Goal: Answer question/provide support

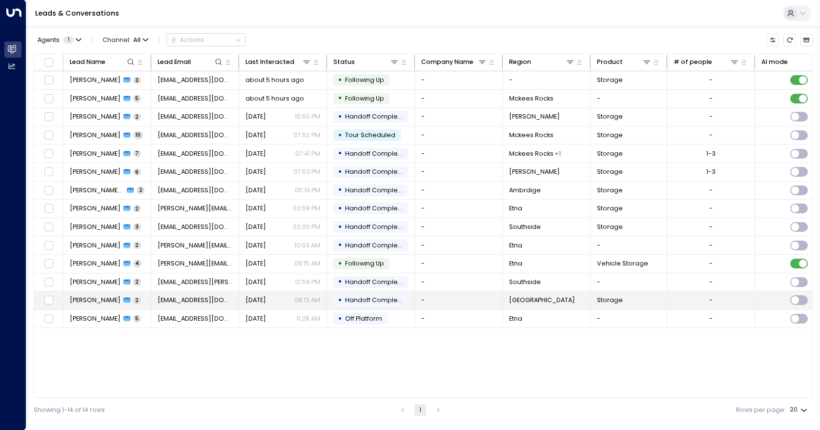
click at [308, 303] on p "08:12 AM" at bounding box center [307, 300] width 26 height 9
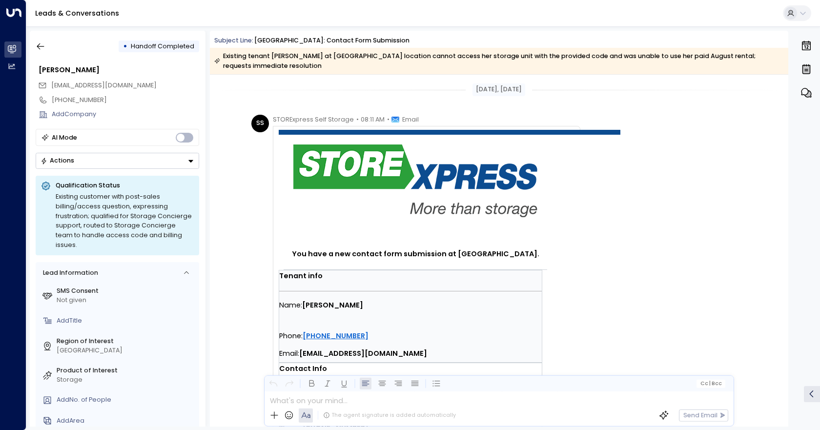
scroll to position [615, 0]
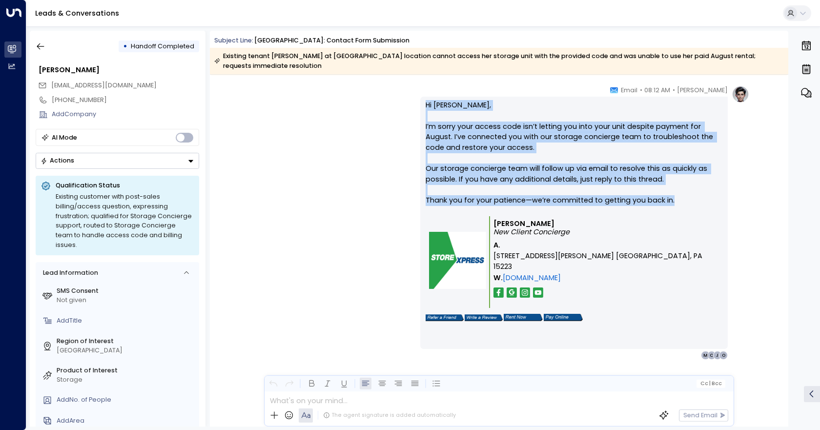
drag, startPoint x: 666, startPoint y: 197, endPoint x: 424, endPoint y: 109, distance: 258.0
click at [424, 109] on div "Hi [PERSON_NAME], I’m sorry your access code isn’t letting you into your unit d…" at bounding box center [573, 223] width 307 height 252
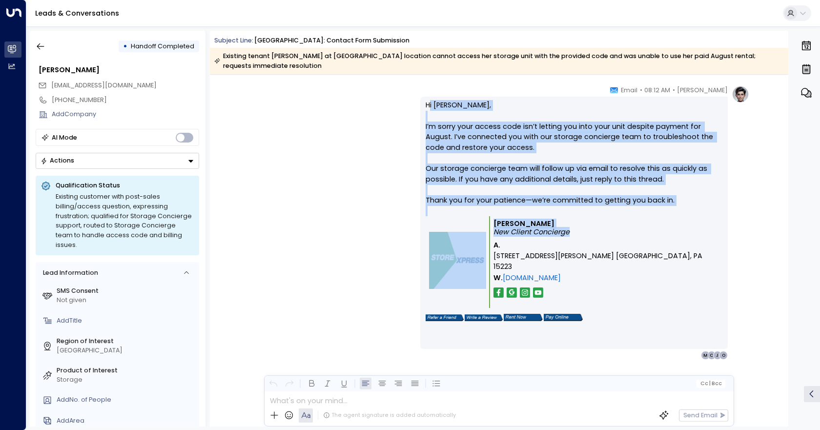
drag, startPoint x: 589, startPoint y: 231, endPoint x: 427, endPoint y: 105, distance: 205.5
click at [427, 105] on div "Hi [PERSON_NAME], I’m sorry your access code isn’t letting you into your unit d…" at bounding box center [574, 222] width 297 height 245
click at [592, 144] on p "Hi [PERSON_NAME], I’m sorry your access code isn’t letting you into your unit d…" at bounding box center [574, 158] width 297 height 116
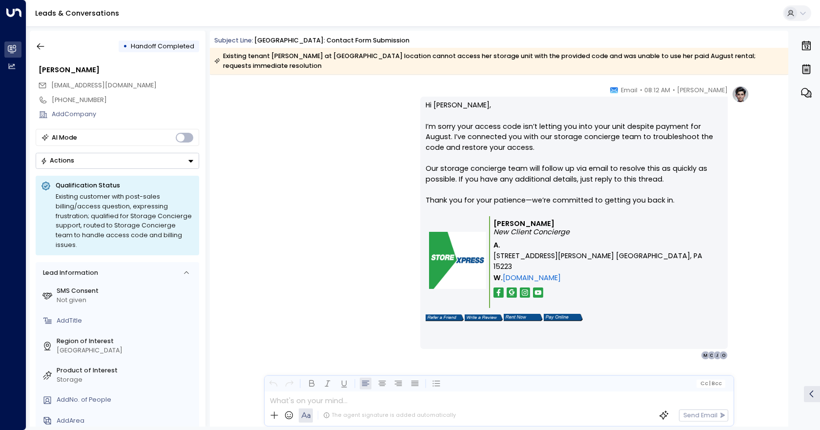
click at [591, 231] on p "[PERSON_NAME] New Client Concierge" at bounding box center [606, 228] width 226 height 17
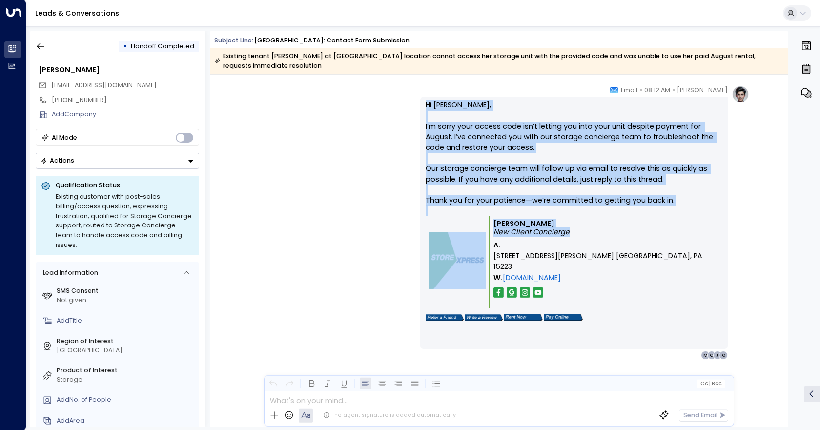
drag, startPoint x: 590, startPoint y: 233, endPoint x: 399, endPoint y: 98, distance: 233.5
click at [396, 98] on div "[PERSON_NAME] • 08:12 AM • Email Hi [PERSON_NAME], I’m sorry your access code i…" at bounding box center [498, 222] width 501 height 274
copy div "Hi [PERSON_NAME], I’m sorry your access code isn’t letting you into your unit d…"
click at [44, 41] on icon "button" at bounding box center [41, 46] width 10 height 10
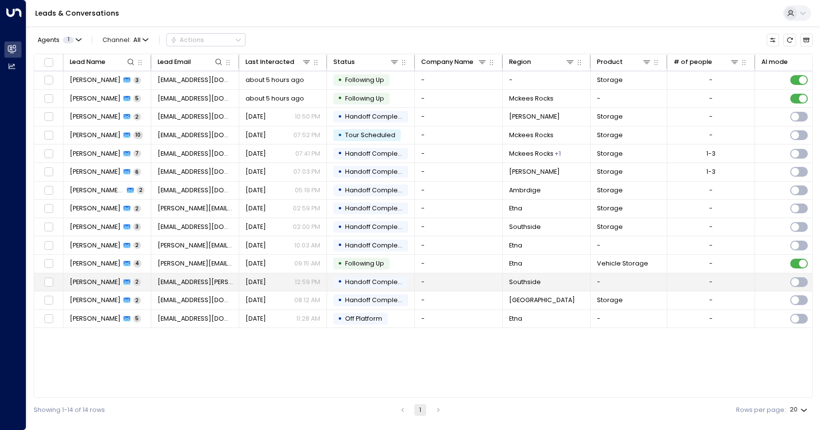
click at [451, 282] on td "-" at bounding box center [459, 282] width 88 height 18
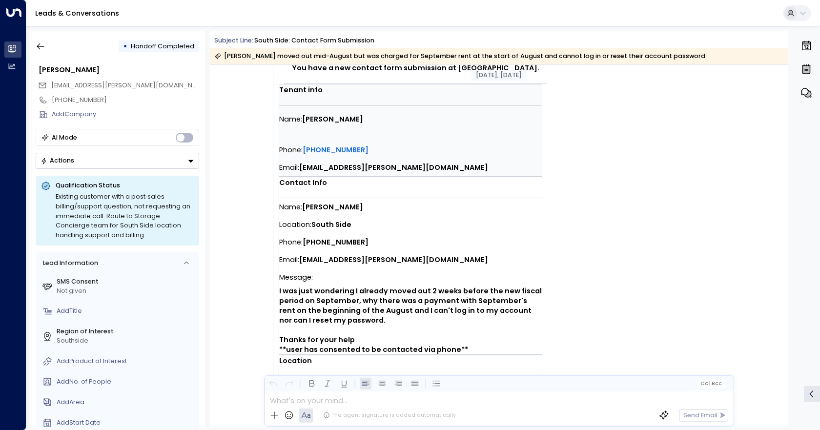
scroll to position [163, 0]
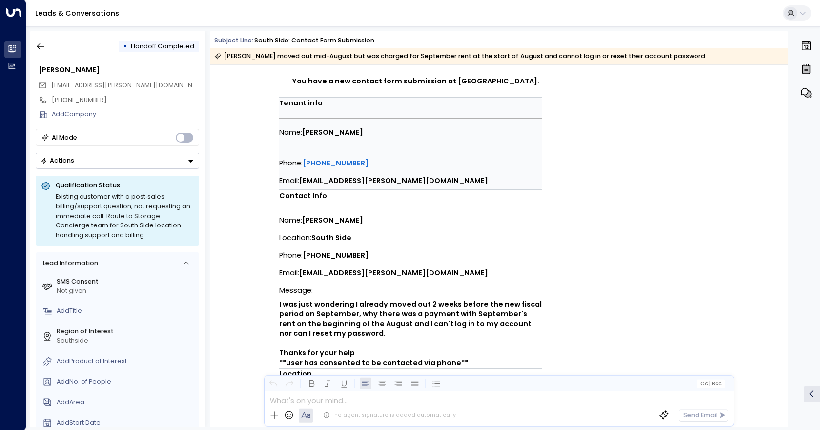
click at [186, 159] on button "Actions" at bounding box center [118, 161] width 164 height 16
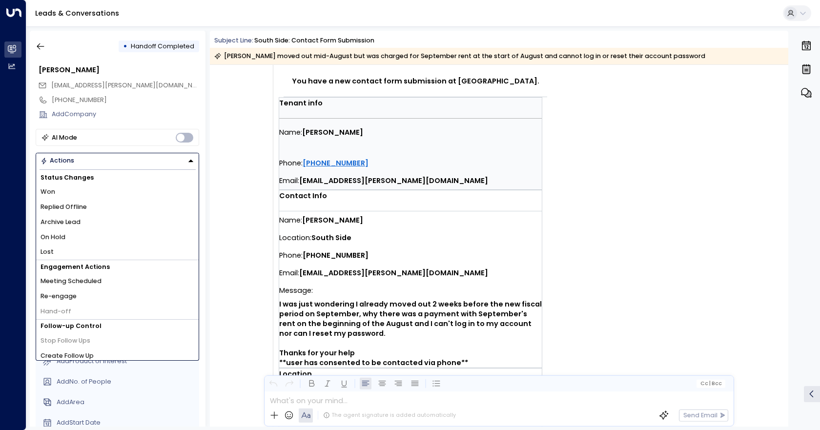
click at [186, 159] on button "Actions" at bounding box center [118, 161] width 164 height 16
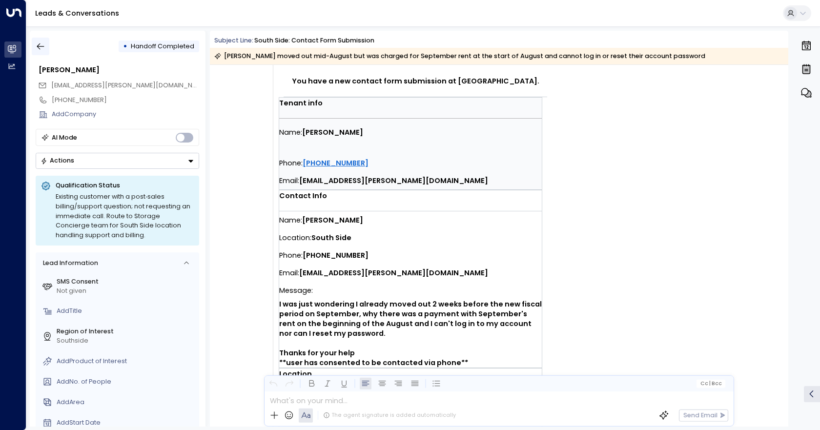
click at [35, 45] on button "button" at bounding box center [41, 47] width 18 height 18
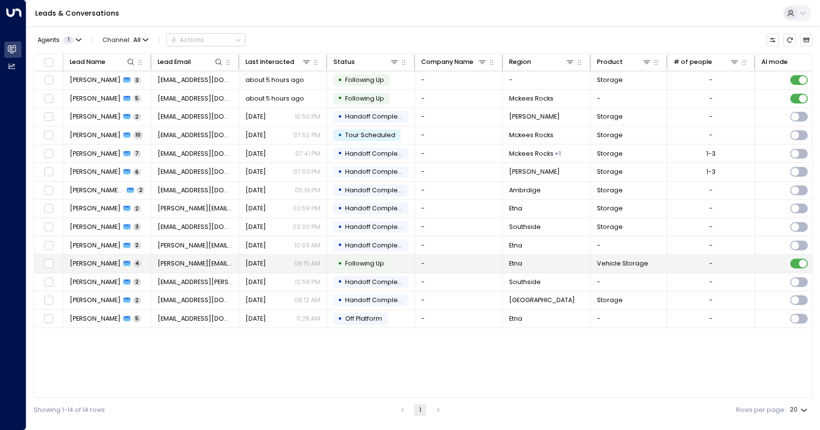
click at [457, 265] on td "-" at bounding box center [459, 264] width 88 height 18
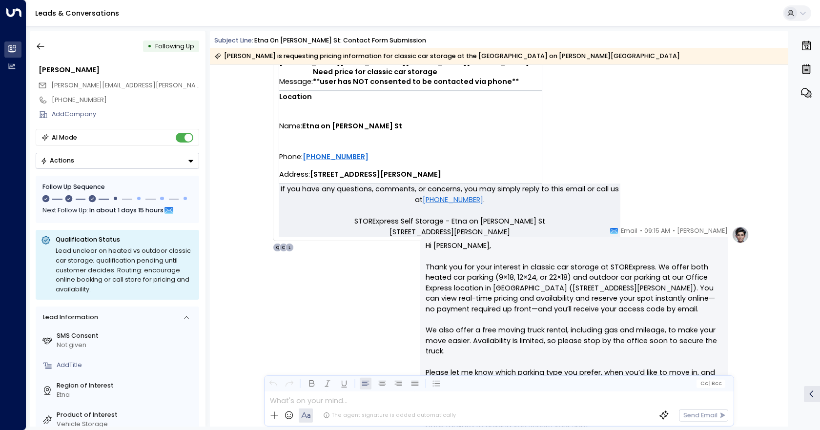
scroll to position [267, 0]
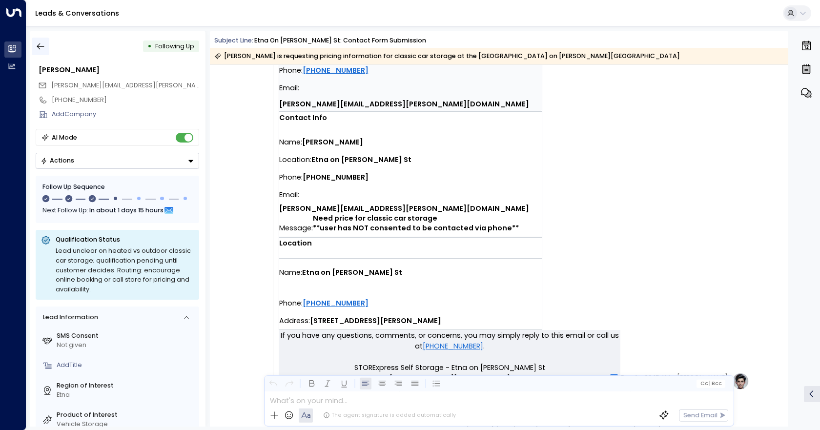
click at [41, 40] on button "button" at bounding box center [41, 47] width 18 height 18
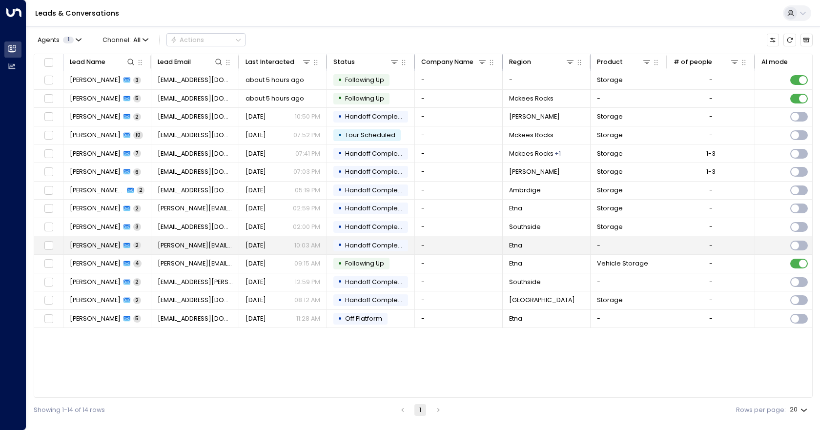
click at [444, 248] on td "-" at bounding box center [459, 245] width 88 height 18
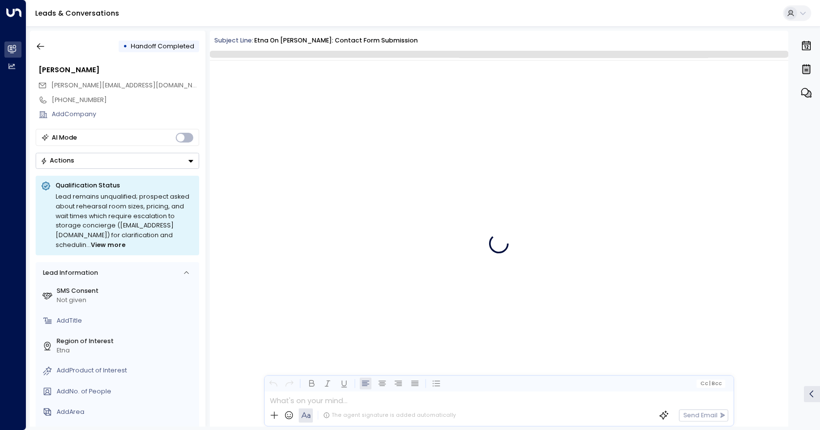
scroll to position [583, 0]
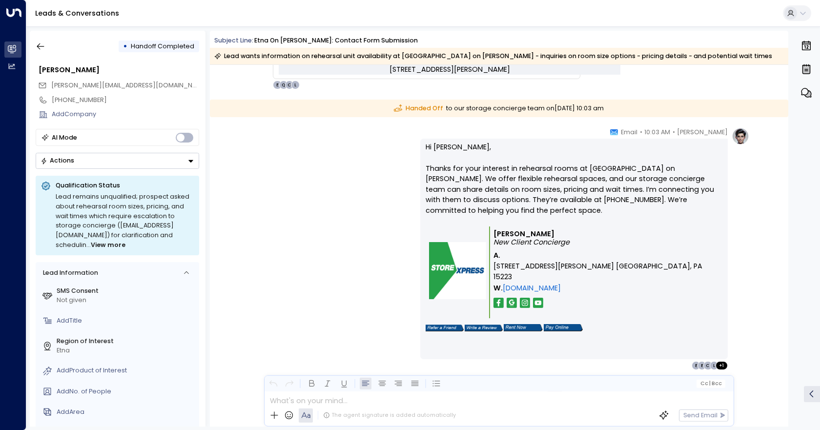
click at [189, 160] on icon "Button group with a nested menu" at bounding box center [190, 161] width 5 height 2
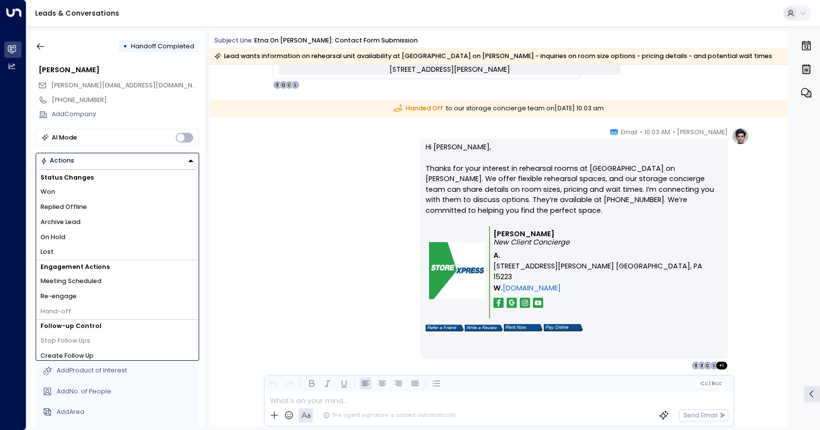
click at [234, 156] on div "[PERSON_NAME] • 10:03 AM • Email Hi [PERSON_NAME], Thanks for your interest in …" at bounding box center [499, 292] width 578 height 330
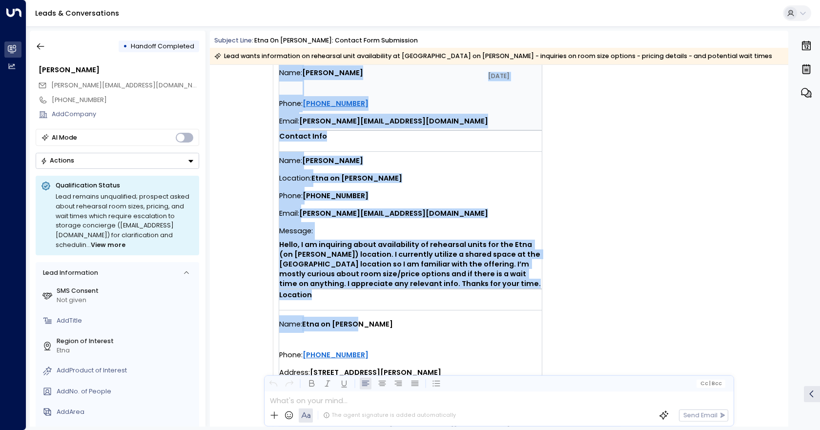
scroll to position [220, 0]
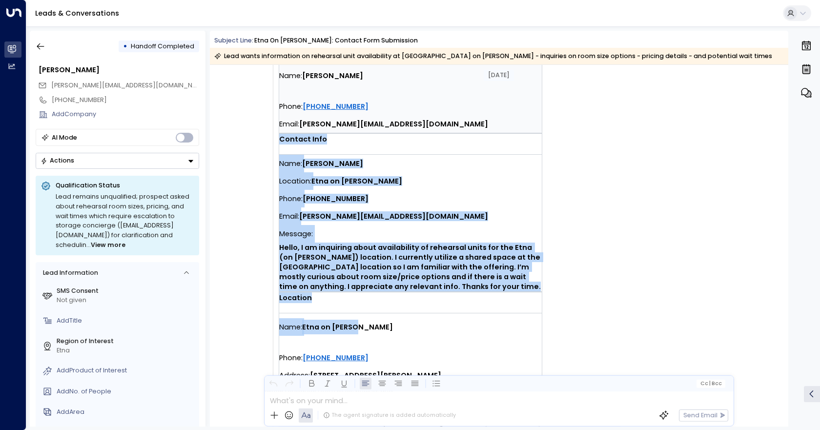
drag, startPoint x: 373, startPoint y: 256, endPoint x: 277, endPoint y: 142, distance: 149.0
click at [279, 142] on td "You have a new contact form submission at Etna on [PERSON_NAME]. Tenant info Na…" at bounding box center [450, 142] width 342 height 484
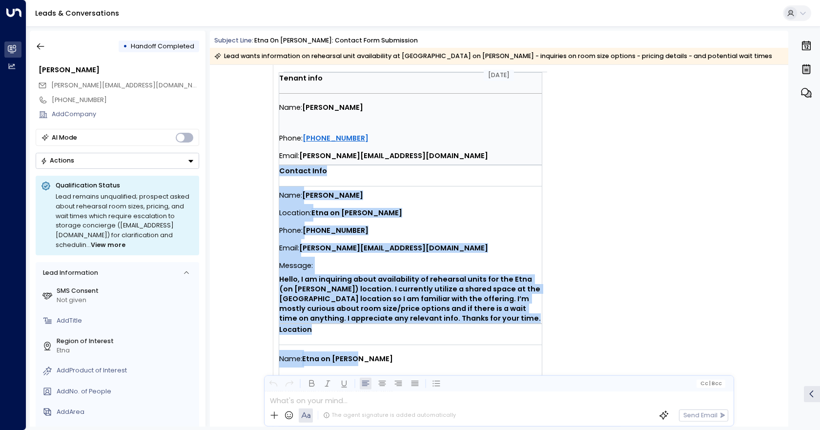
scroll to position [122, 0]
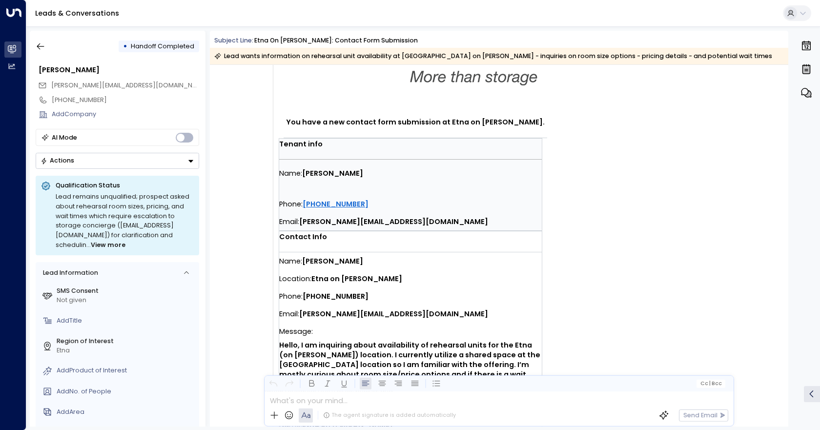
click at [442, 184] on div "Phone: [PHONE_NUMBER]" at bounding box center [410, 197] width 263 height 31
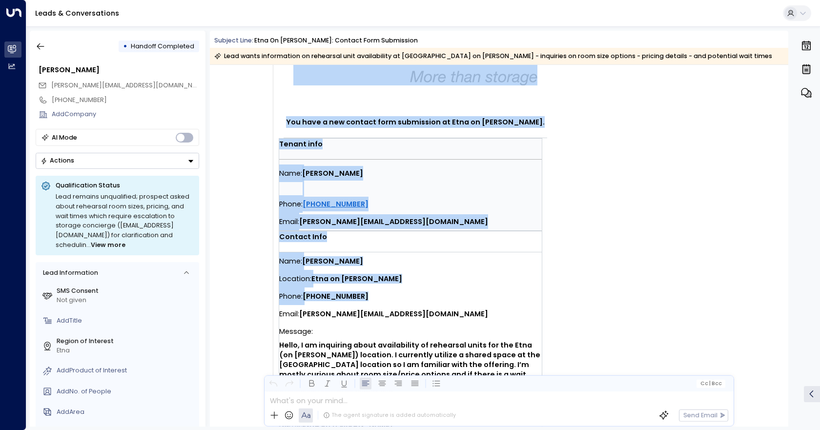
drag, startPoint x: 264, startPoint y: 147, endPoint x: 503, endPoint y: 298, distance: 282.3
click at [503, 298] on div "SS STORExpress Self Storage • 10:01 AM • Email You have a new contact form subm…" at bounding box center [415, 267] width 329 height 568
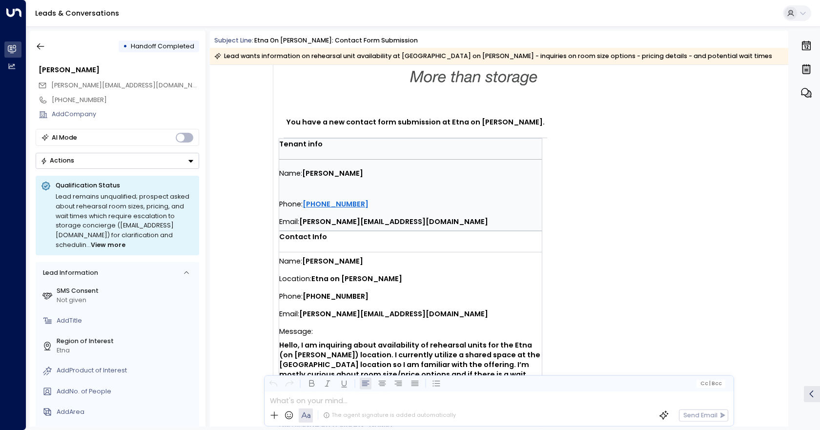
click at [586, 290] on td "You have a new contact form submission at Etna on [PERSON_NAME]. Tenant info Na…" at bounding box center [450, 240] width 342 height 484
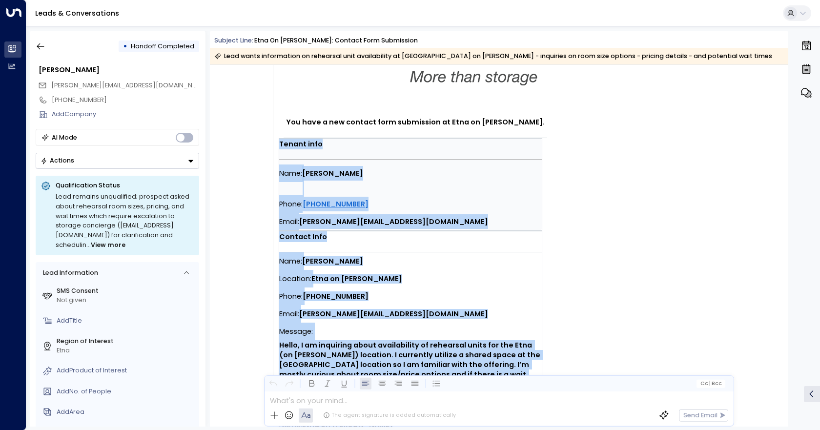
drag, startPoint x: 278, startPoint y: 146, endPoint x: 395, endPoint y: 377, distance: 259.1
click at [395, 377] on div "Subject Line: Etna on [PERSON_NAME]: Contact Form Submission Lead wants informa…" at bounding box center [499, 229] width 578 height 396
click at [628, 270] on div "SS STORExpress Self Storage • 10:01 AM • Email You have a new contact form subm…" at bounding box center [500, 267] width 498 height 568
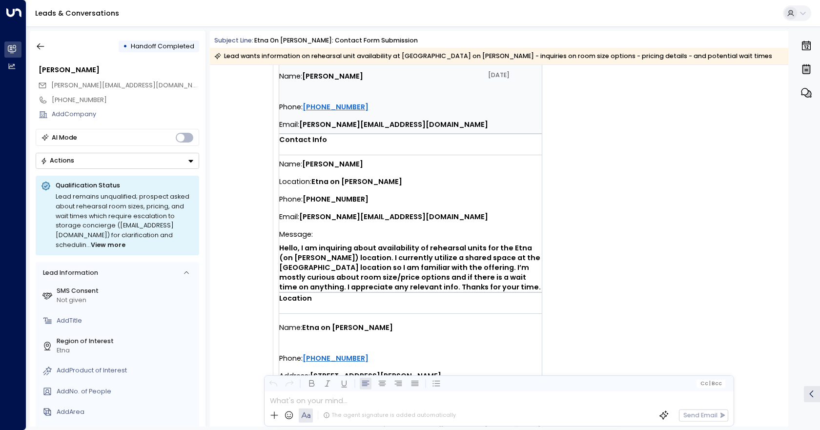
scroll to position [220, 0]
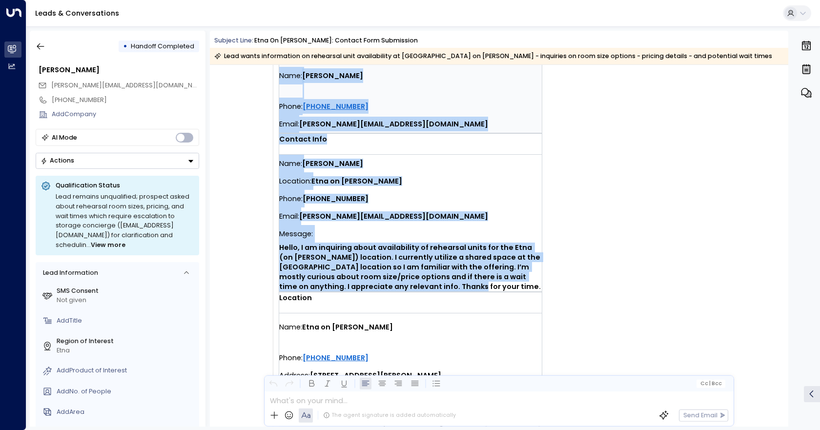
drag, startPoint x: 291, startPoint y: 179, endPoint x: 420, endPoint y: 286, distance: 168.1
click at [420, 286] on div "You have a new contact form submission at Etna on [PERSON_NAME]. Tenant info Na…" at bounding box center [426, 170] width 307 height 546
click at [420, 286] on span "Hello, I am inquiring about availability of rehearsal units for the Etna (on [P…" at bounding box center [410, 267] width 263 height 49
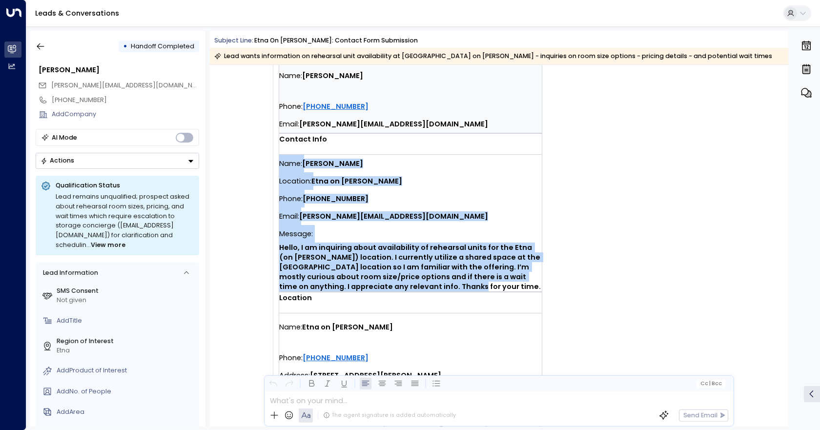
drag, startPoint x: 421, startPoint y: 286, endPoint x: 280, endPoint y: 164, distance: 186.5
click at [280, 164] on div "Name: [PERSON_NAME] Location: Etna on [PERSON_NAME] Phone: [PHONE_NUMBER] Email…" at bounding box center [410, 223] width 263 height 137
copy div "Name: [PERSON_NAME] Location: Etna on [PERSON_NAME] Phone: [PHONE_NUMBER] Email…"
click at [40, 46] on icon "button" at bounding box center [41, 46] width 10 height 10
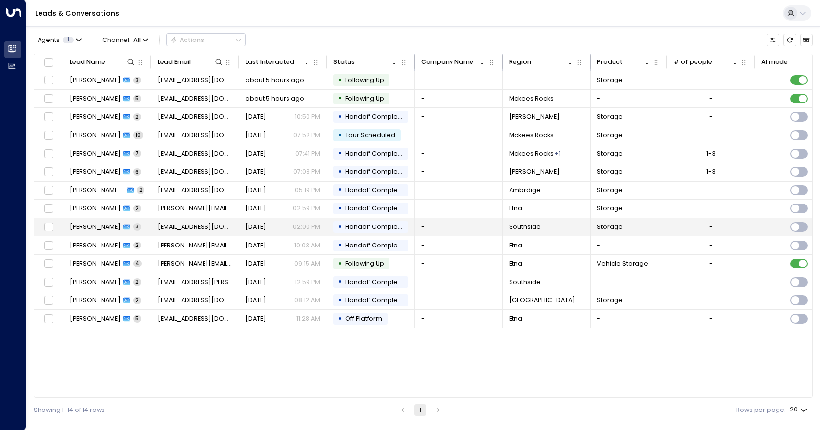
click at [402, 231] on span "Handoff Completed" at bounding box center [376, 227] width 63 height 8
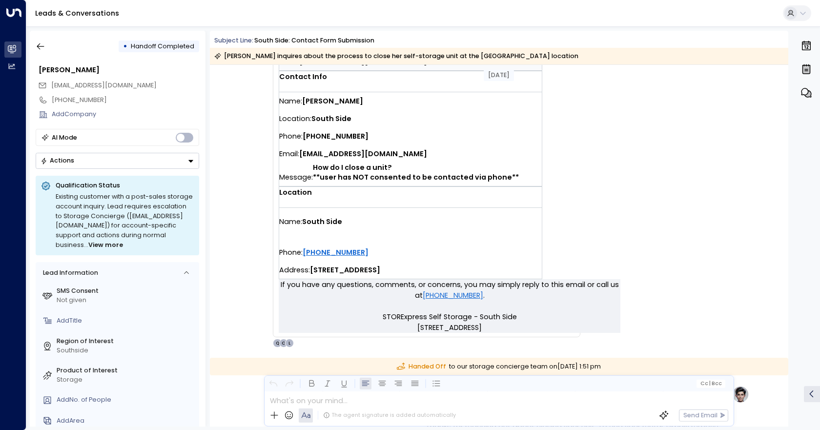
scroll to position [234, 0]
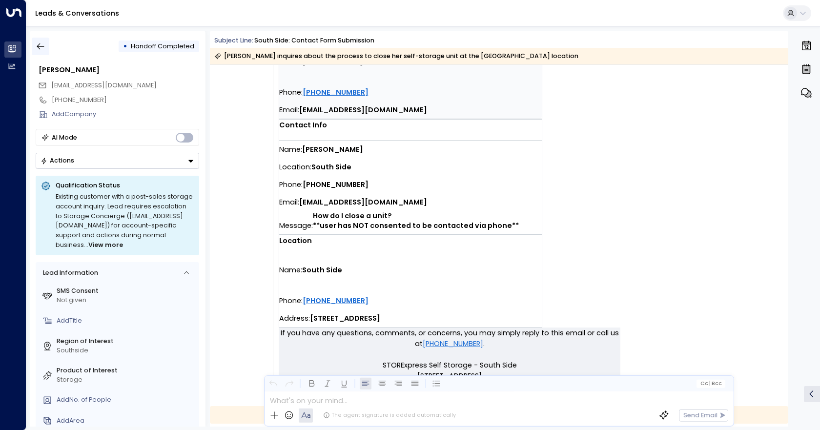
click at [43, 47] on icon "button" at bounding box center [41, 46] width 10 height 10
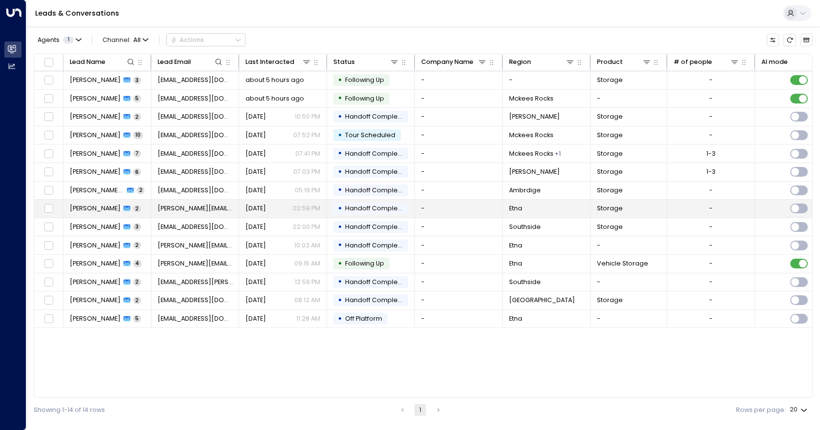
click at [456, 208] on td "-" at bounding box center [459, 209] width 88 height 18
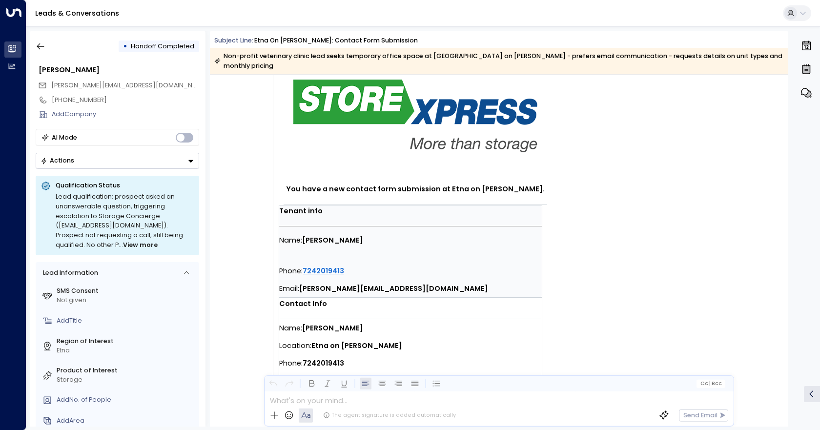
scroll to position [146, 0]
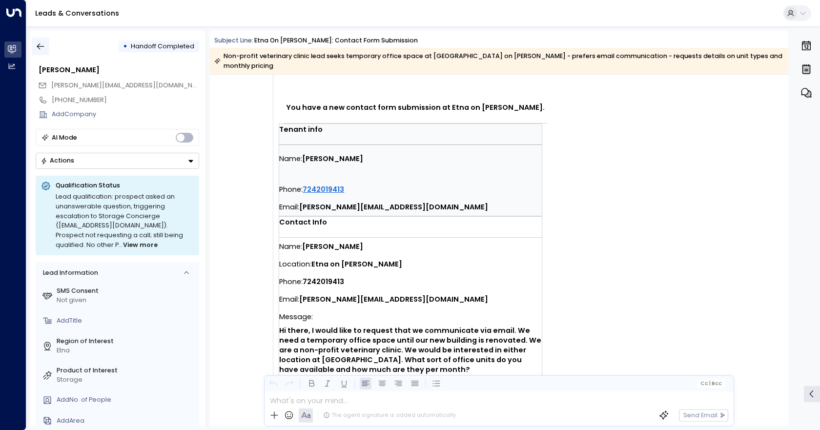
click at [40, 44] on icon "button" at bounding box center [40, 46] width 7 height 6
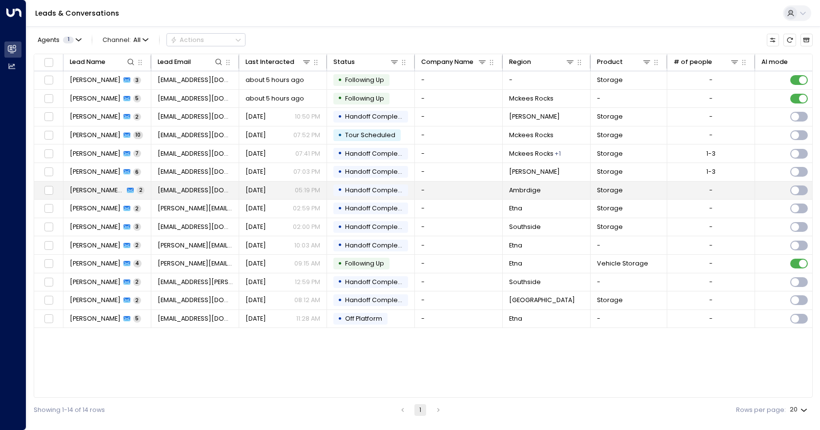
click at [478, 194] on td "-" at bounding box center [459, 191] width 88 height 18
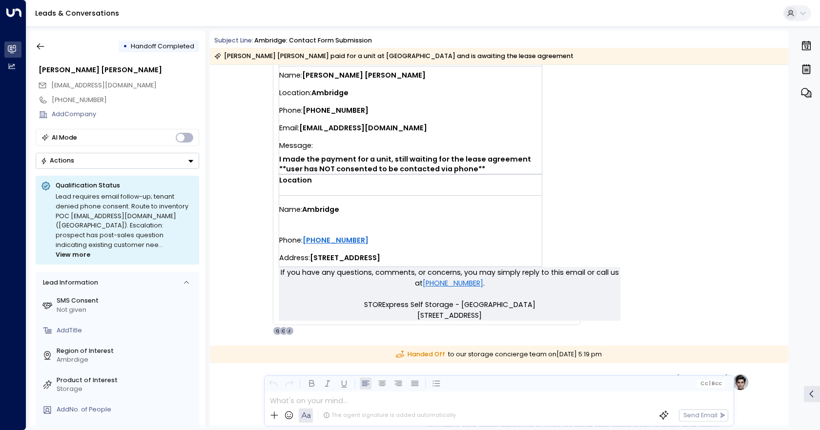
scroll to position [292, 0]
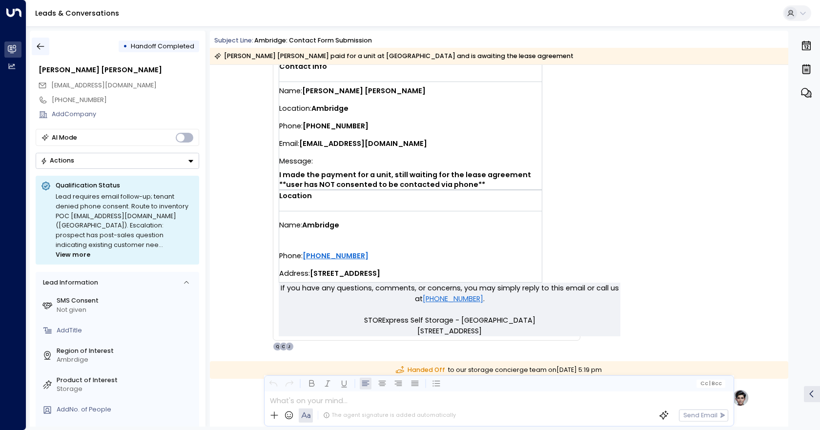
click at [43, 44] on icon "button" at bounding box center [41, 46] width 10 height 10
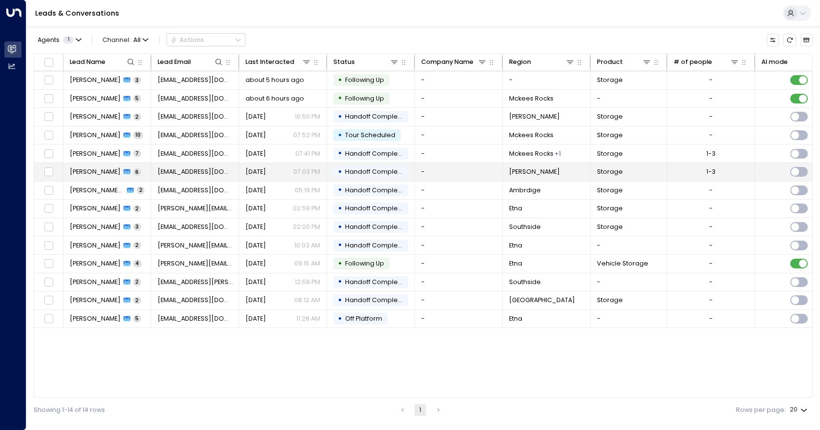
click at [457, 172] on td "-" at bounding box center [459, 172] width 88 height 18
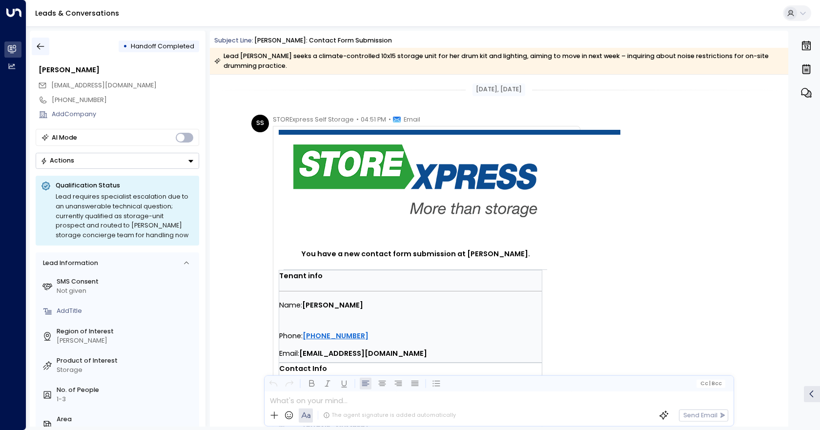
click at [37, 46] on icon "button" at bounding box center [41, 46] width 10 height 10
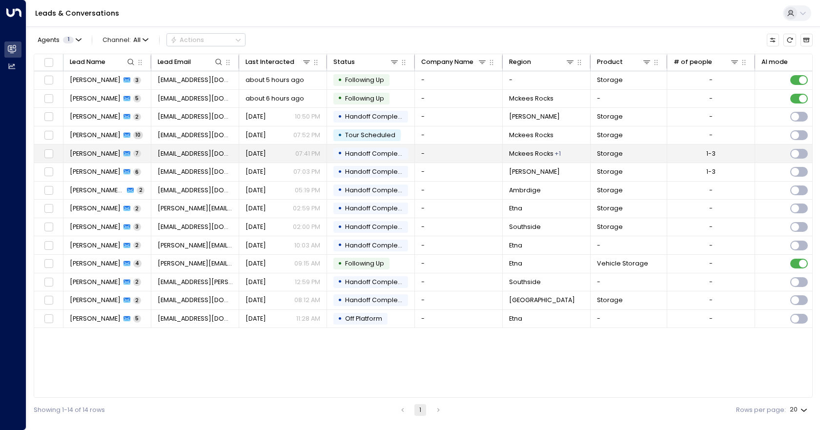
click at [430, 157] on td "-" at bounding box center [459, 153] width 88 height 18
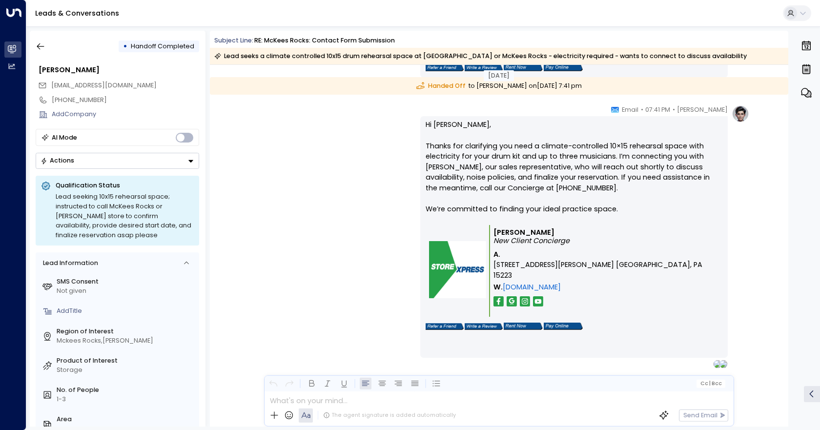
scroll to position [1721, 0]
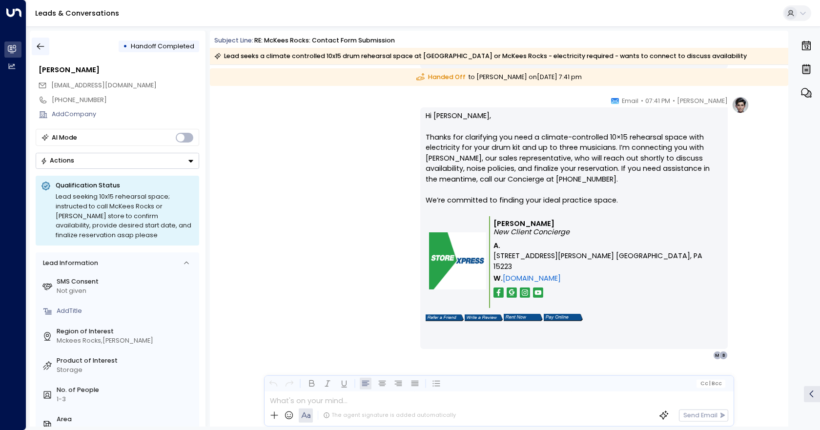
click at [43, 45] on icon "button" at bounding box center [41, 46] width 10 height 10
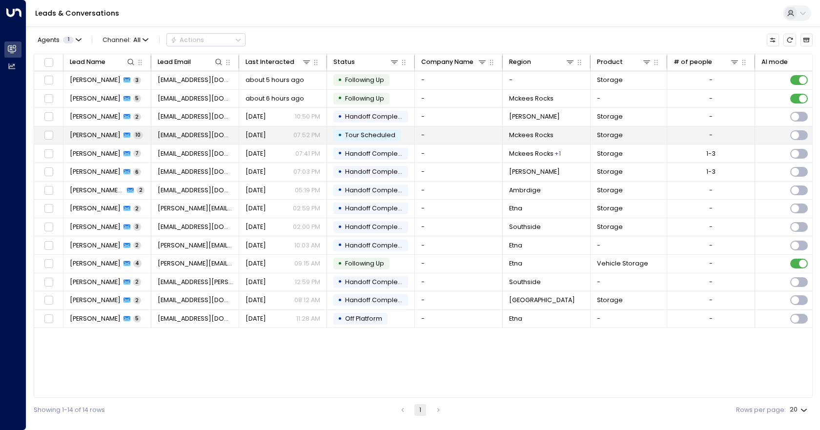
click at [463, 136] on td "-" at bounding box center [459, 135] width 88 height 18
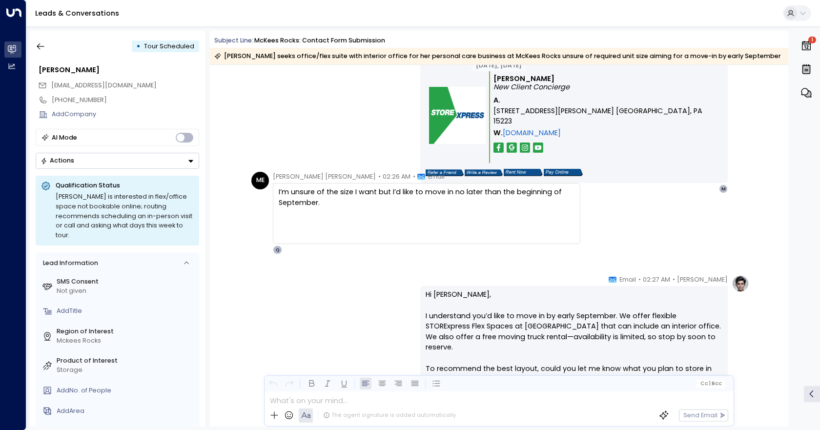
scroll to position [1071, 0]
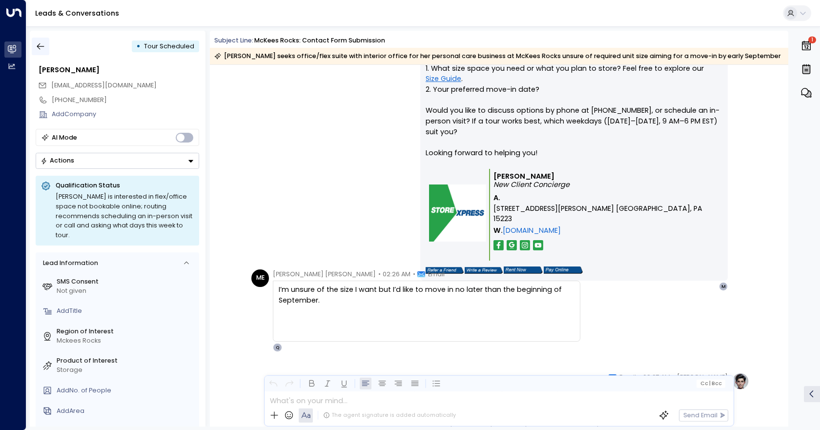
click at [42, 44] on icon "button" at bounding box center [41, 46] width 10 height 10
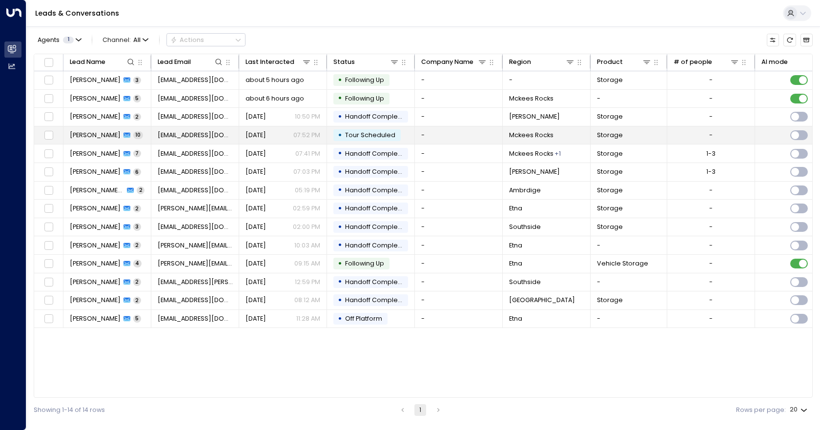
click at [452, 132] on td "-" at bounding box center [459, 135] width 88 height 18
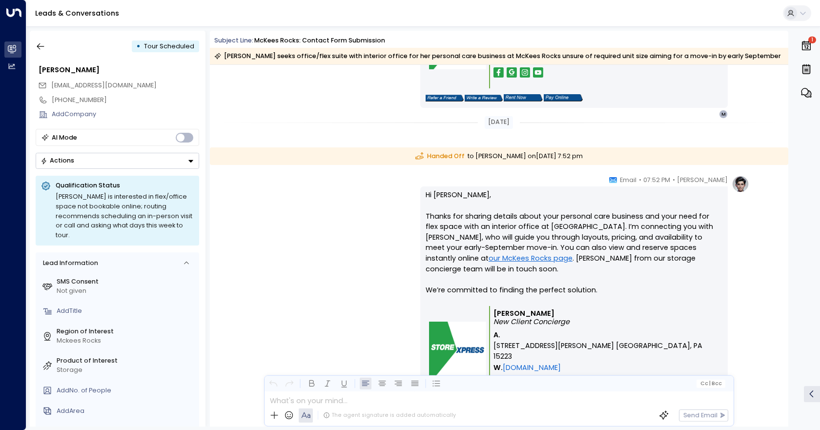
scroll to position [2593, 0]
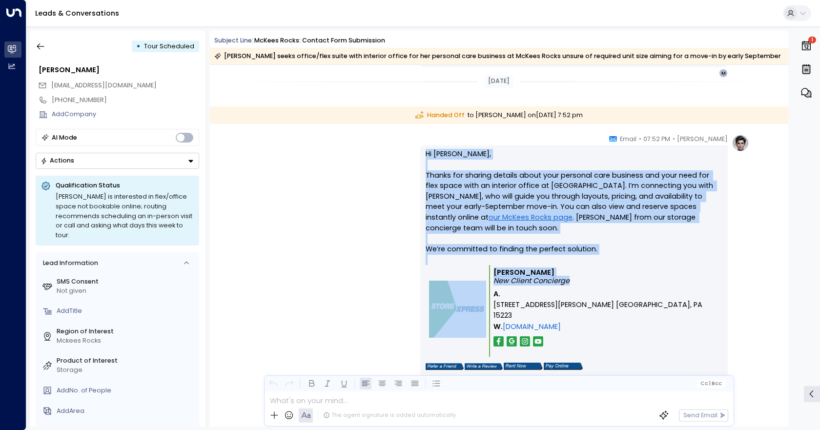
drag, startPoint x: 421, startPoint y: 154, endPoint x: 606, endPoint y: 279, distance: 223.2
click at [606, 279] on div "Hi [PERSON_NAME], Thanks for sharing details about your personal care business …" at bounding box center [573, 271] width 307 height 252
copy div "Hi [PERSON_NAME], Thanks for sharing details about your personal care business …"
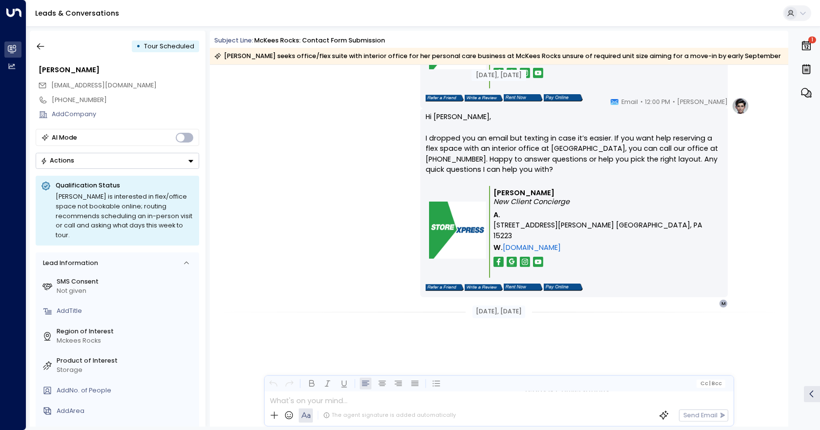
scroll to position [1504, 0]
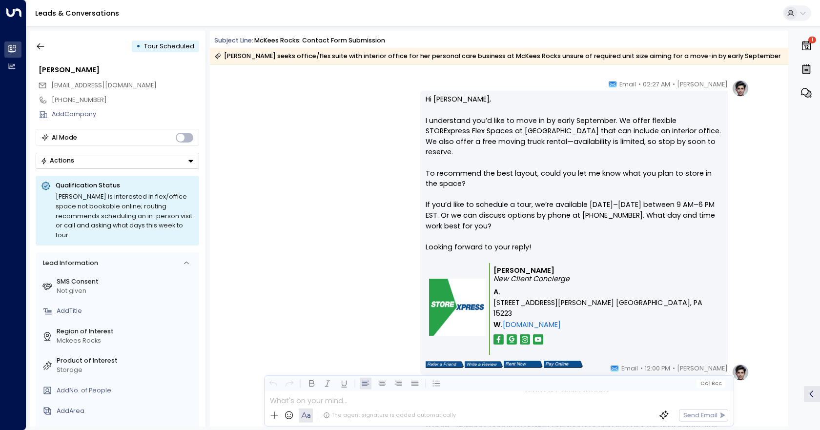
click at [128, 165] on button "Actions" at bounding box center [118, 161] width 164 height 16
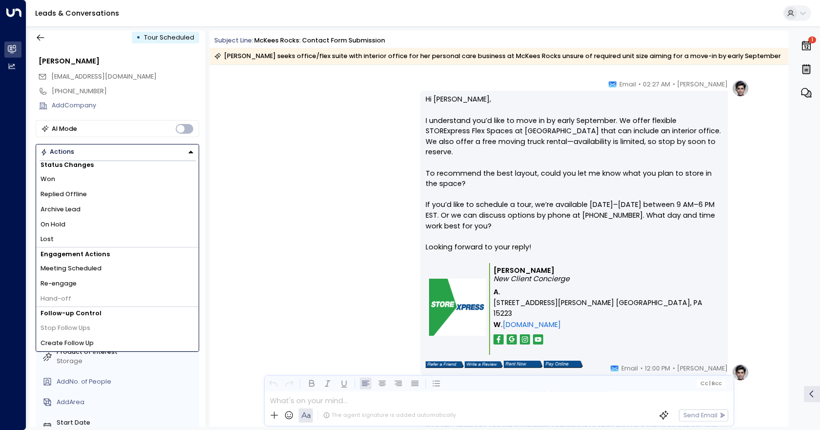
scroll to position [0, 0]
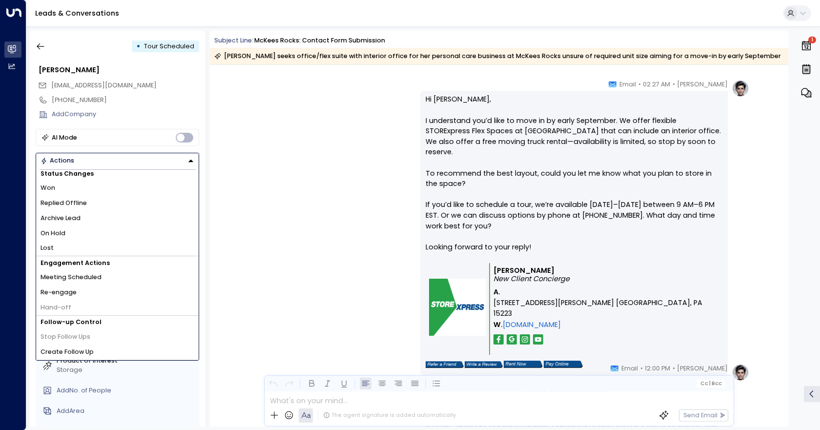
click at [248, 119] on div "[PERSON_NAME] • 02:27 AM • Email Hi [PERSON_NAME], I understand you’d like to m…" at bounding box center [498, 233] width 501 height 306
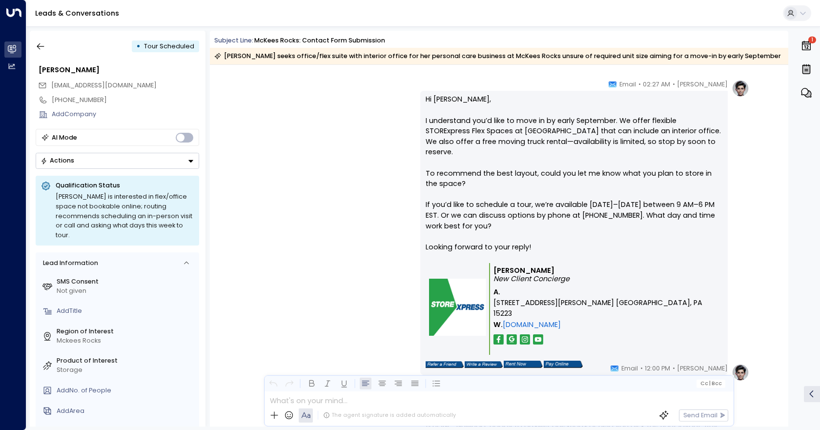
click at [146, 44] on span "Tour Scheduled" at bounding box center [169, 46] width 50 height 8
click at [38, 44] on icon "button" at bounding box center [41, 46] width 10 height 10
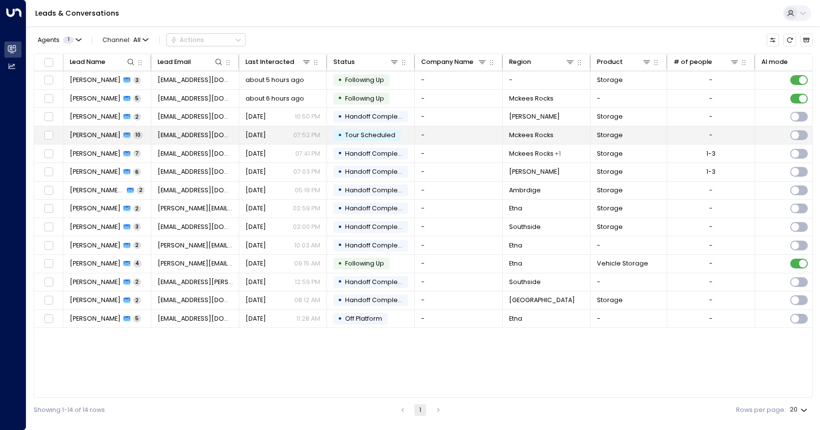
click at [370, 132] on span "Tour Scheduled" at bounding box center [370, 135] width 50 height 8
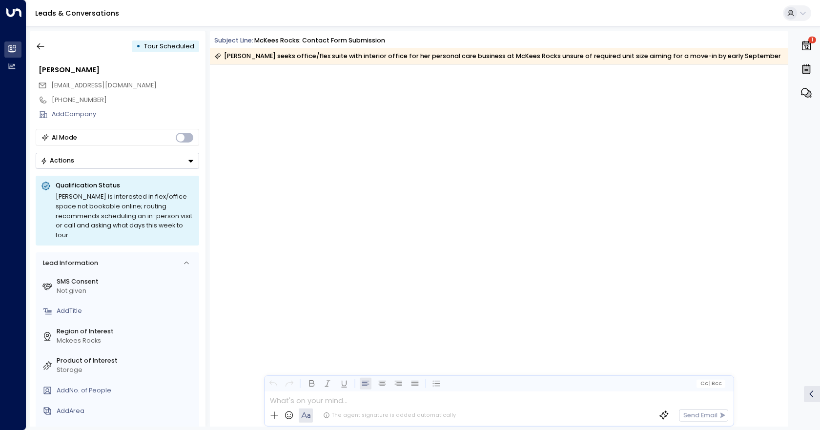
scroll to position [2728, 0]
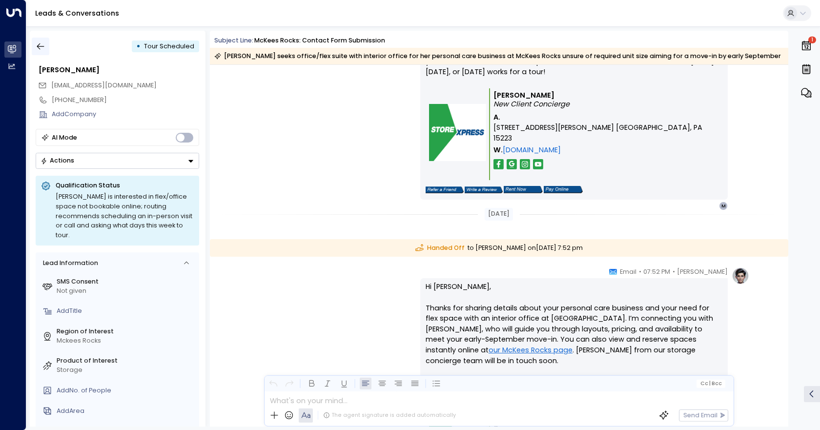
click at [45, 41] on button "button" at bounding box center [41, 47] width 18 height 18
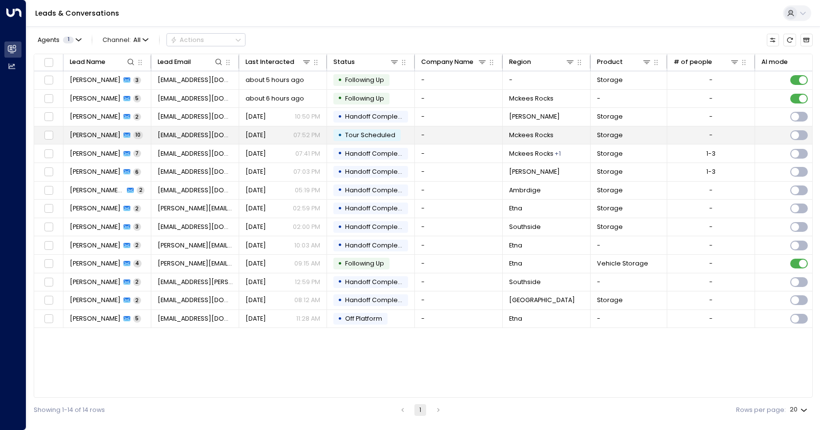
click at [368, 132] on span "Tour Scheduled" at bounding box center [370, 135] width 50 height 8
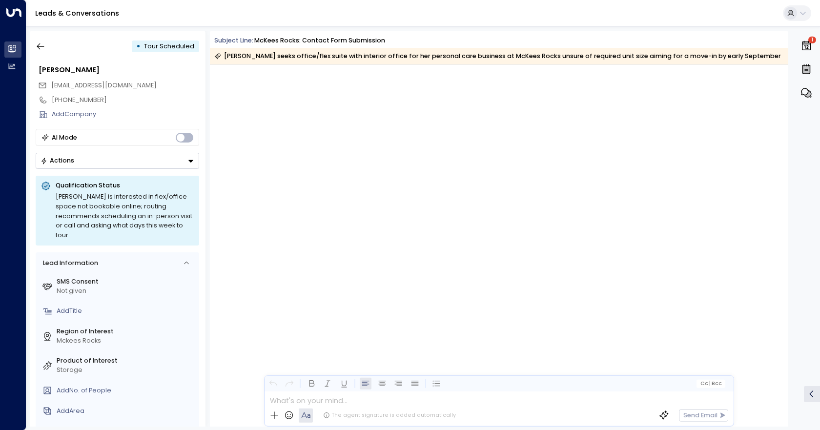
scroll to position [2728, 0]
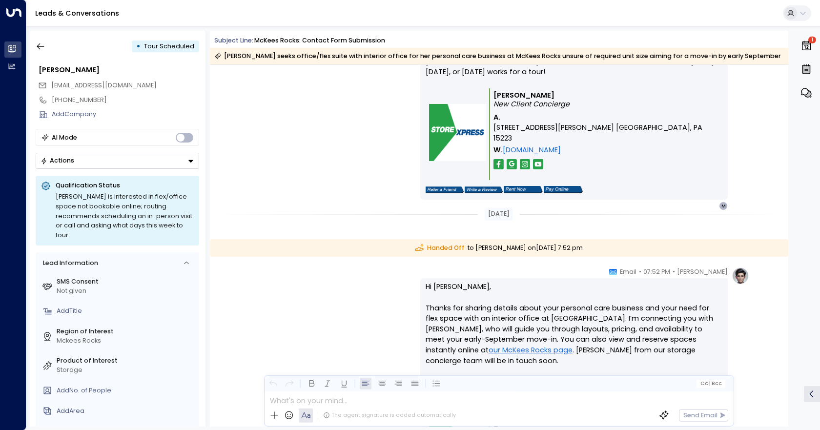
click at [124, 164] on button "Actions" at bounding box center [118, 161] width 164 height 16
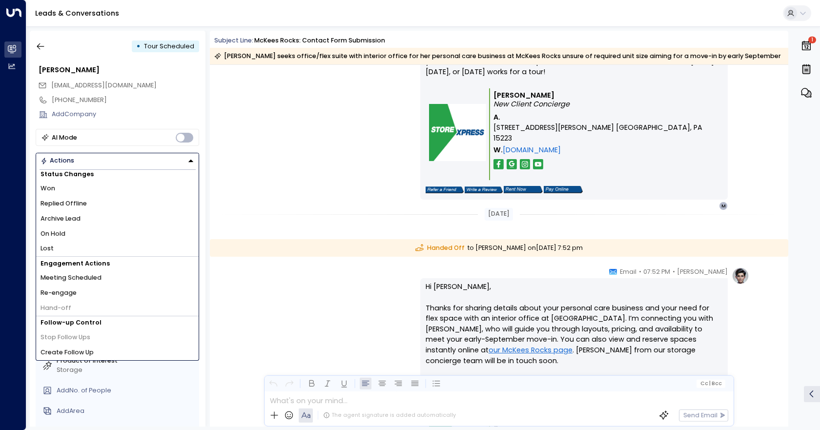
scroll to position [4, 0]
click at [97, 204] on li "Replied Offline" at bounding box center [117, 203] width 163 height 15
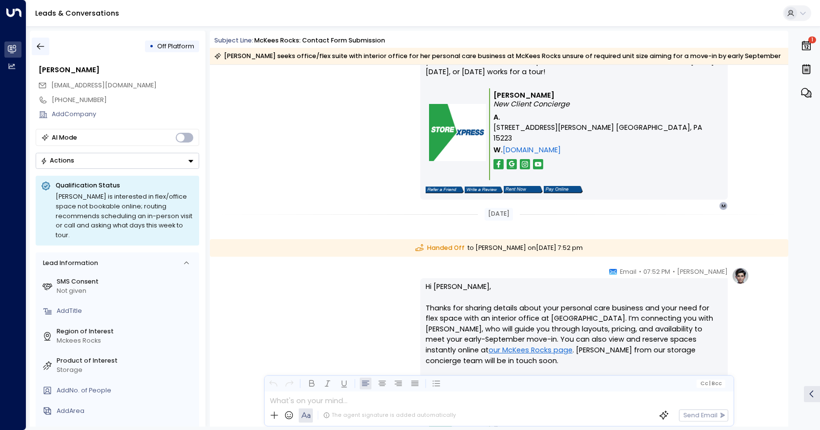
click at [45, 46] on button "button" at bounding box center [41, 47] width 18 height 18
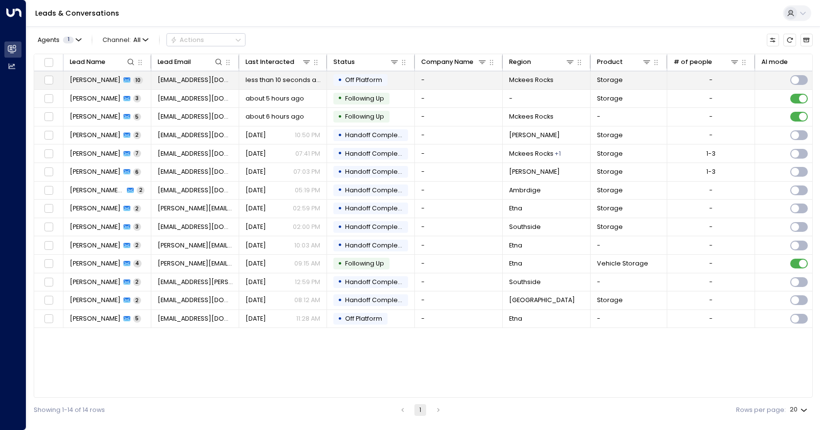
click at [366, 80] on span "Off Platform" at bounding box center [363, 80] width 37 height 8
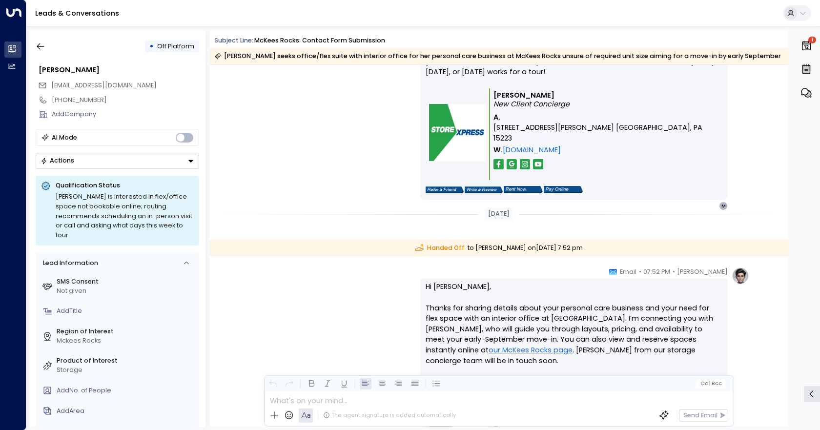
click at [187, 161] on icon "Button group with a nested menu" at bounding box center [190, 161] width 7 height 7
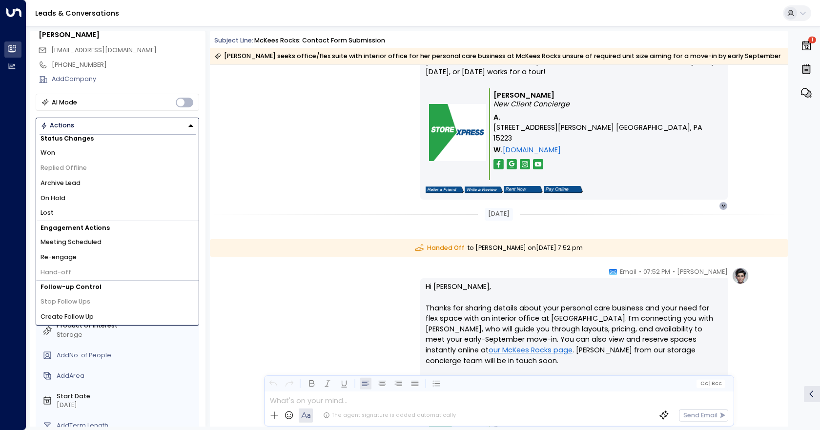
scroll to position [78, 0]
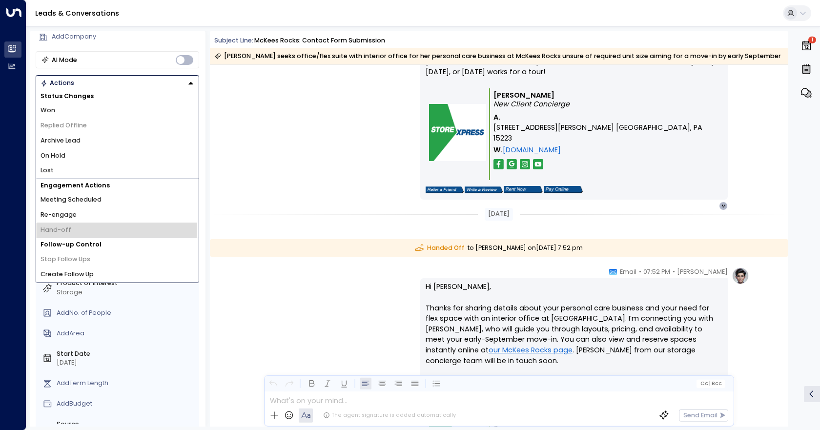
click at [62, 229] on span "Hand-off" at bounding box center [56, 229] width 31 height 9
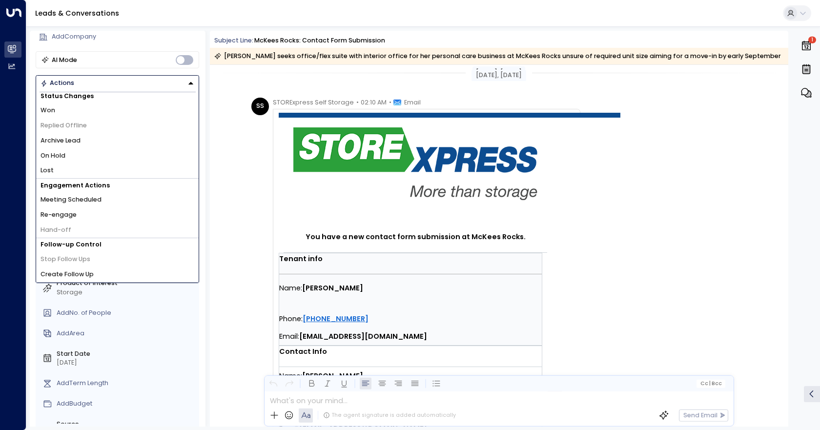
scroll to position [0, 0]
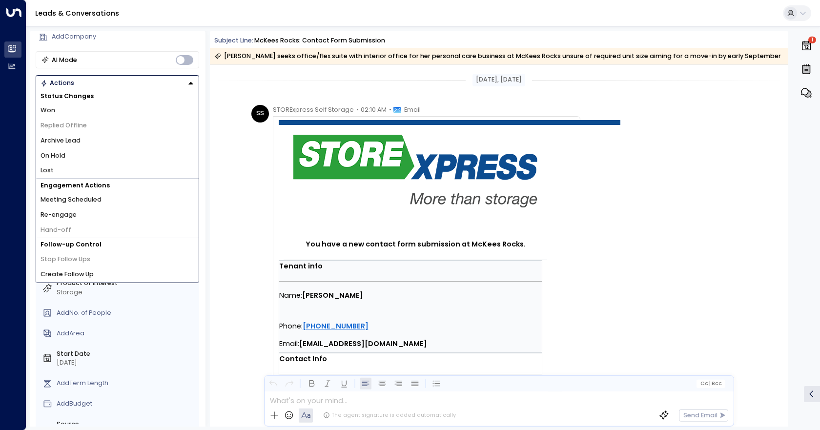
drag, startPoint x: 64, startPoint y: 1, endPoint x: 302, endPoint y: 122, distance: 267.0
click at [302, 122] on td at bounding box center [450, 122] width 342 height 5
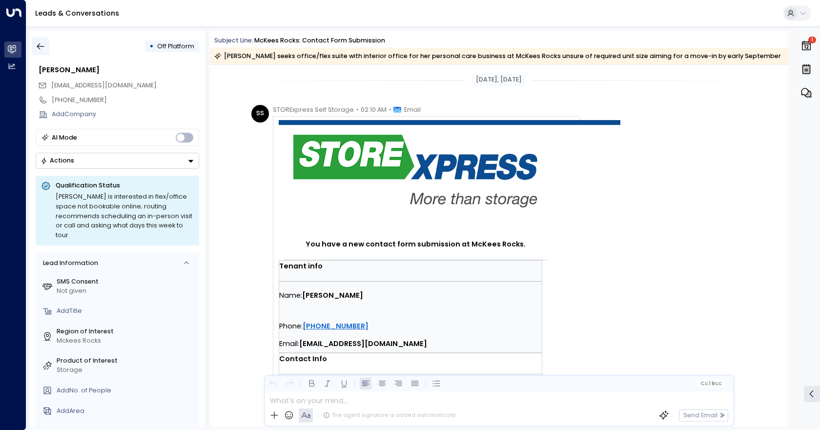
click at [42, 46] on icon "button" at bounding box center [41, 46] width 10 height 10
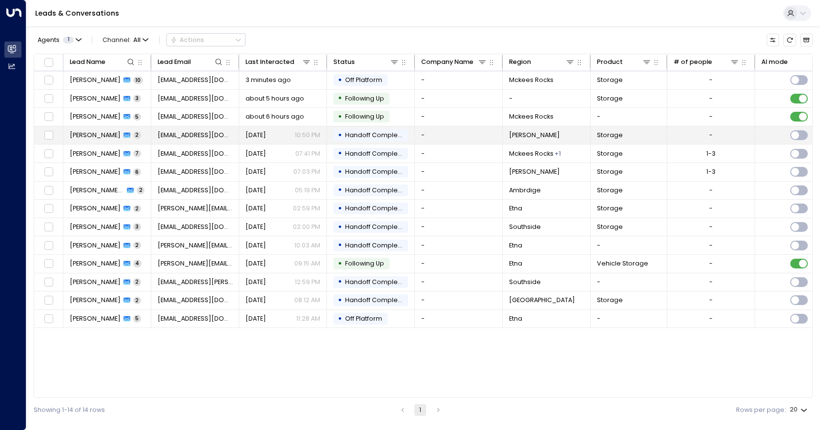
click at [438, 134] on td "-" at bounding box center [459, 135] width 88 height 18
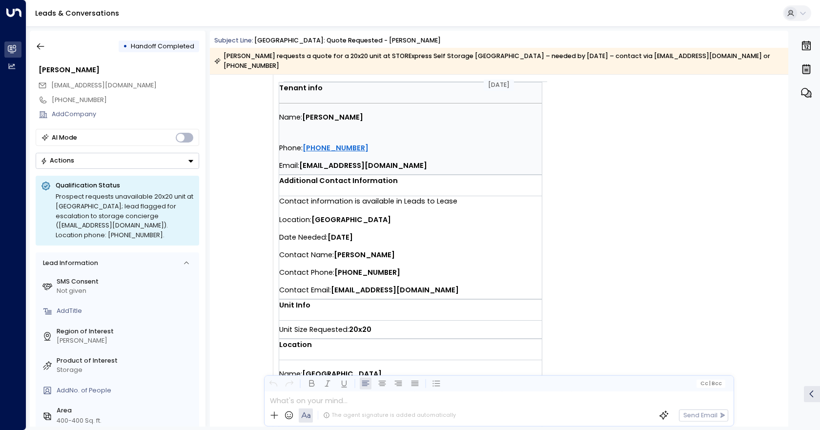
scroll to position [181, 0]
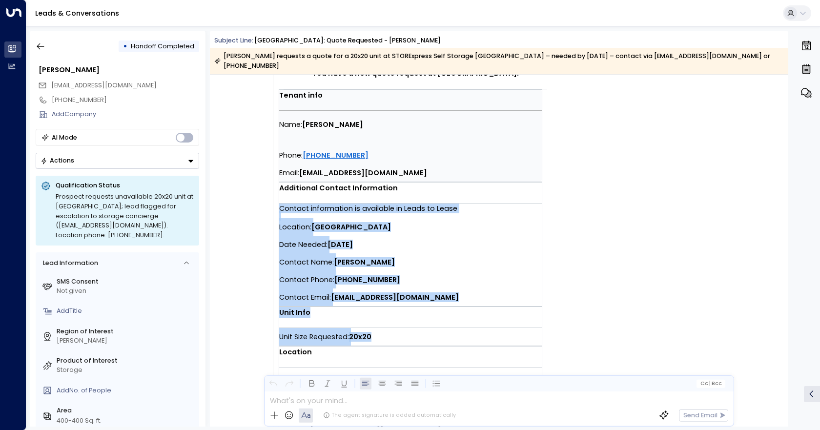
drag, startPoint x: 389, startPoint y: 328, endPoint x: 294, endPoint y: 184, distance: 172.3
click at [294, 184] on td "You have a new quote request at [GEOGRAPHIC_DATA]. Tenant info Name: [PERSON_NA…" at bounding box center [450, 194] width 342 height 490
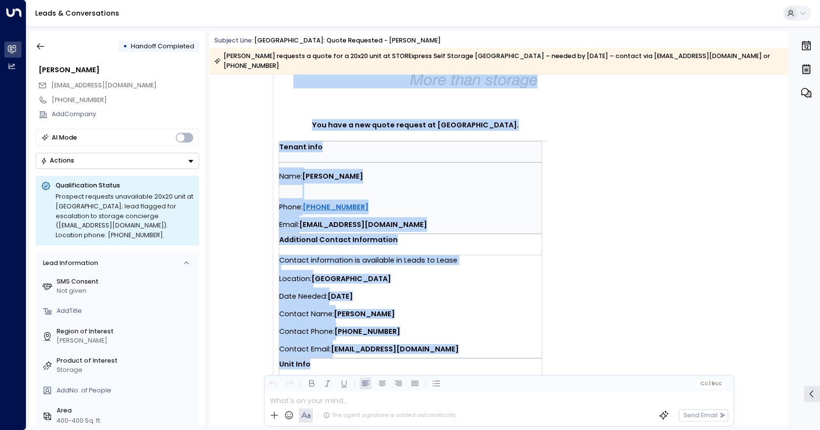
scroll to position [89, 0]
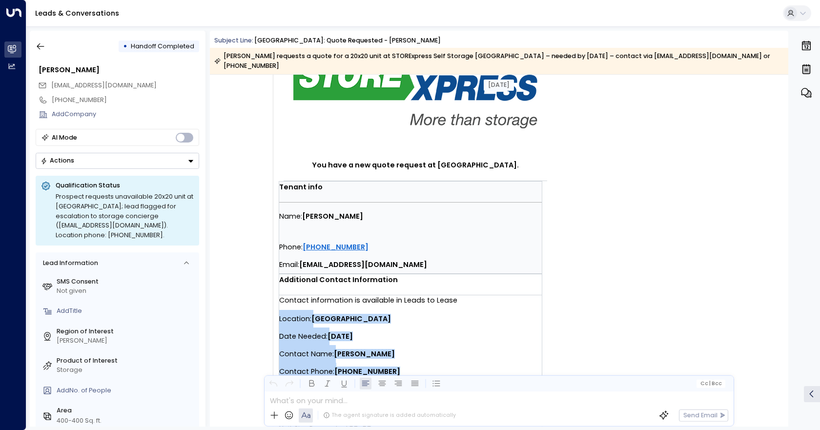
drag, startPoint x: 350, startPoint y: 277, endPoint x: 278, endPoint y: 305, distance: 77.0
click at [279, 305] on td "You have a new quote request at [GEOGRAPHIC_DATA]. Tenant info Name: [PERSON_NA…" at bounding box center [450, 286] width 342 height 490
copy td "Location: [GEOGRAPHIC_DATA] Date Needed: [DATE] Contact Name: [PERSON_NAME] Con…"
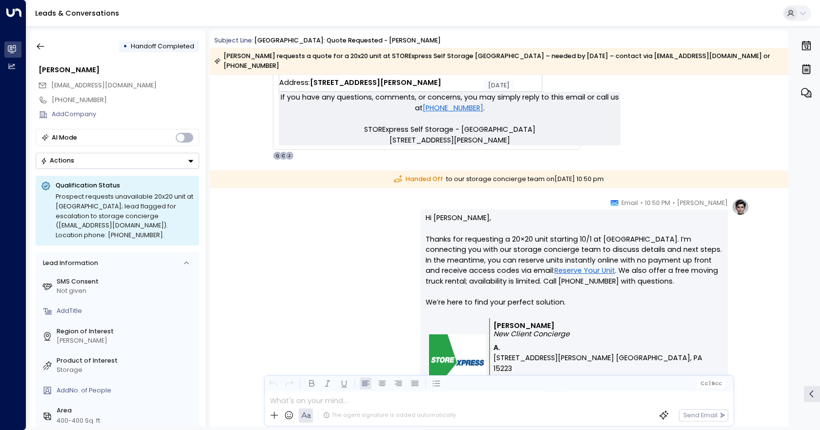
scroll to position [528, 0]
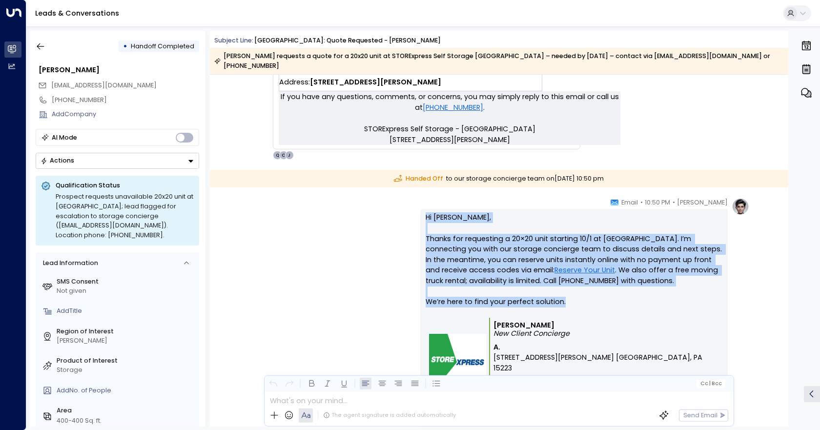
drag, startPoint x: 580, startPoint y: 291, endPoint x: 424, endPoint y: 210, distance: 175.7
click at [426, 212] on p "Hi [PERSON_NAME], Thanks for requesting a 20×20 unit starting 10/1 at [GEOGRAPH…" at bounding box center [574, 264] width 297 height 105
drag, startPoint x: 610, startPoint y: 258, endPoint x: 568, endPoint y: 262, distance: 42.6
click at [568, 262] on p "Hi [PERSON_NAME], Thanks for requesting a 20×20 unit starting 10/1 at [GEOGRAPH…" at bounding box center [574, 264] width 297 height 105
drag, startPoint x: 599, startPoint y: 292, endPoint x: 416, endPoint y: 208, distance: 201.4
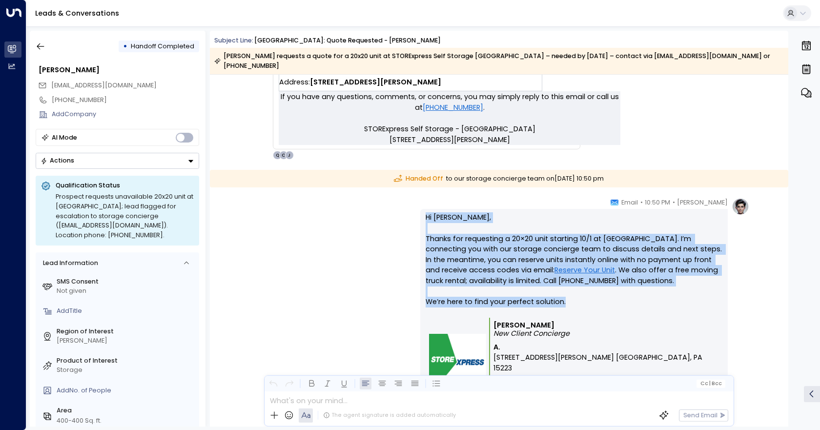
click at [416, 208] on div "[PERSON_NAME] • 10:50 PM • Email Hi [PERSON_NAME], Thanks for requesting a 20×2…" at bounding box center [498, 330] width 501 height 264
copy p "Hi [PERSON_NAME], Thanks for requesting a 20×20 unit starting 10/1 at [GEOGRAPH…"
click at [330, 268] on div "[PERSON_NAME] • 10:50 PM • Email Hi [PERSON_NAME], Thanks for requesting a 20×2…" at bounding box center [498, 330] width 501 height 264
click at [329, 270] on div "[PERSON_NAME] • 10:50 PM • Email Hi [PERSON_NAME], Thanks for requesting a 20×2…" at bounding box center [498, 330] width 501 height 264
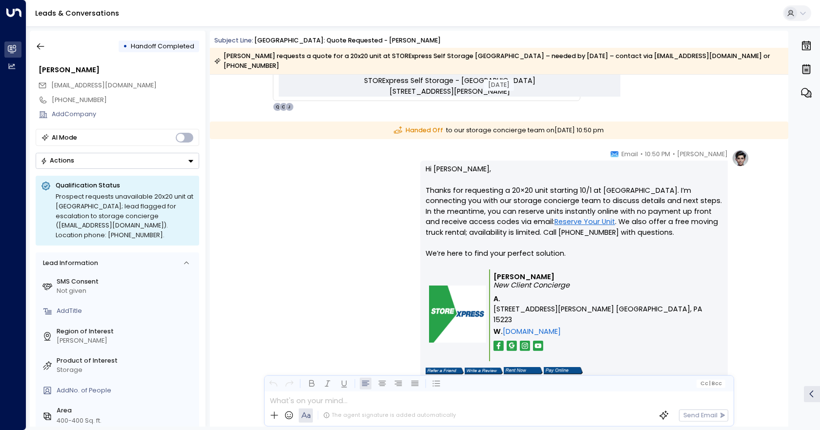
scroll to position [577, 0]
click at [44, 48] on icon "button" at bounding box center [41, 46] width 10 height 10
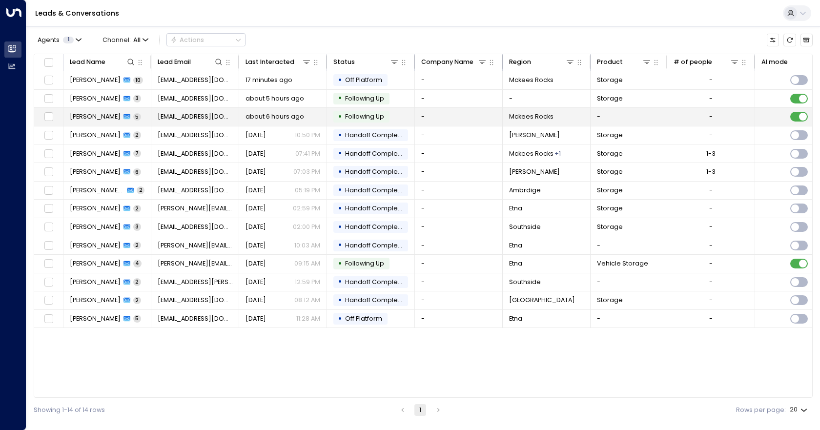
click at [424, 121] on td "-" at bounding box center [459, 117] width 88 height 18
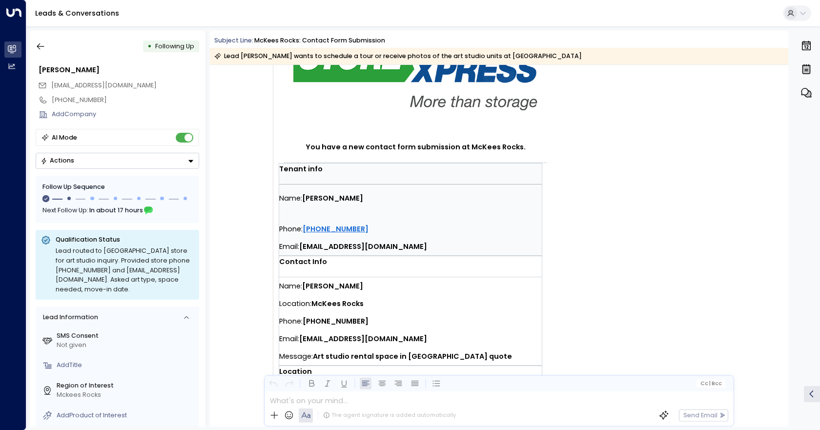
scroll to position [98, 0]
click at [187, 159] on icon "Button group with a nested menu" at bounding box center [190, 161] width 7 height 7
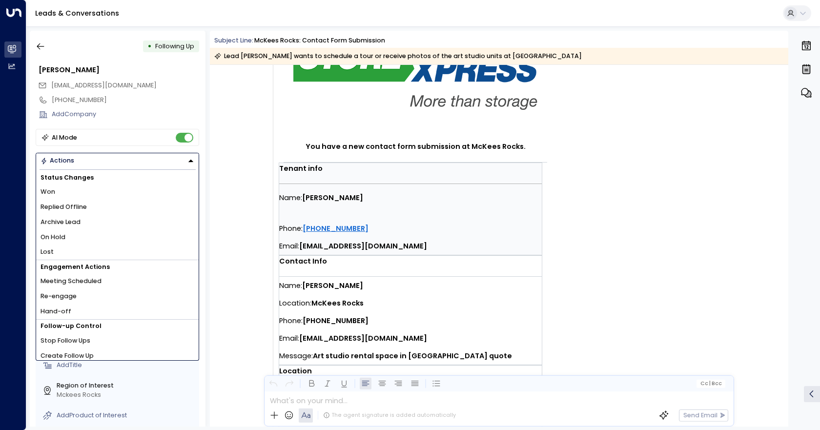
click at [187, 159] on icon "Button group with a nested menu" at bounding box center [190, 160] width 7 height 7
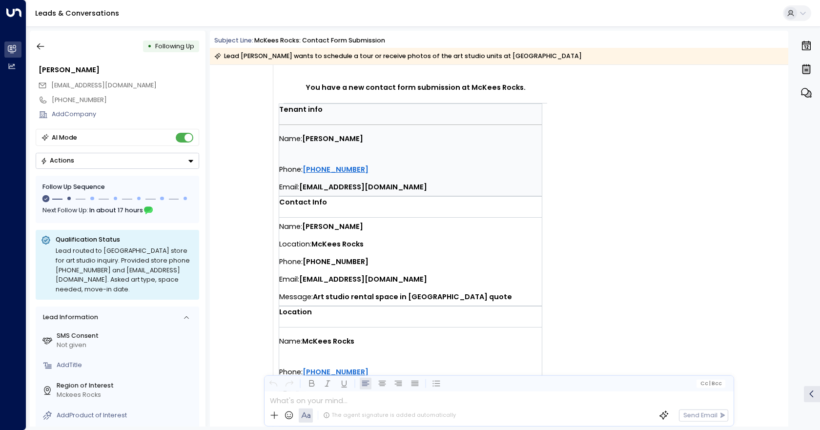
scroll to position [146, 0]
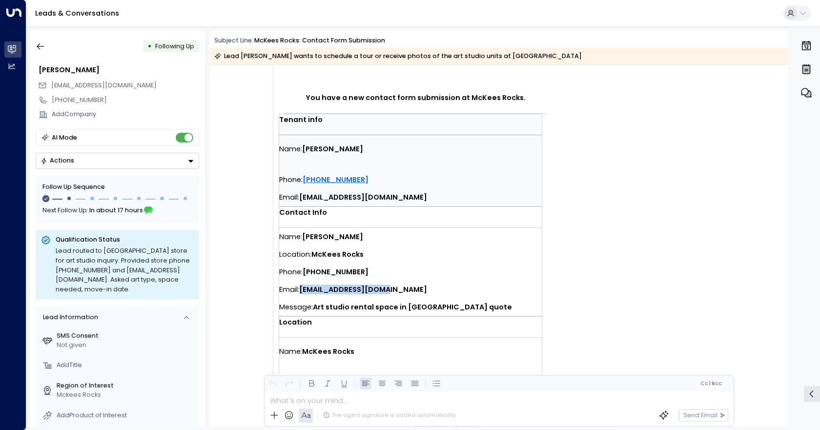
drag, startPoint x: 391, startPoint y: 286, endPoint x: 301, endPoint y: 292, distance: 91.0
click at [301, 292] on div "Email: [EMAIL_ADDRESS][DOMAIN_NAME]" at bounding box center [410, 290] width 263 height 18
copy strong "[EMAIL_ADDRESS][DOMAIN_NAME]"
click at [418, 298] on div "Message: Art studio rental space in McKees Rocks quote" at bounding box center [410, 307] width 263 height 18
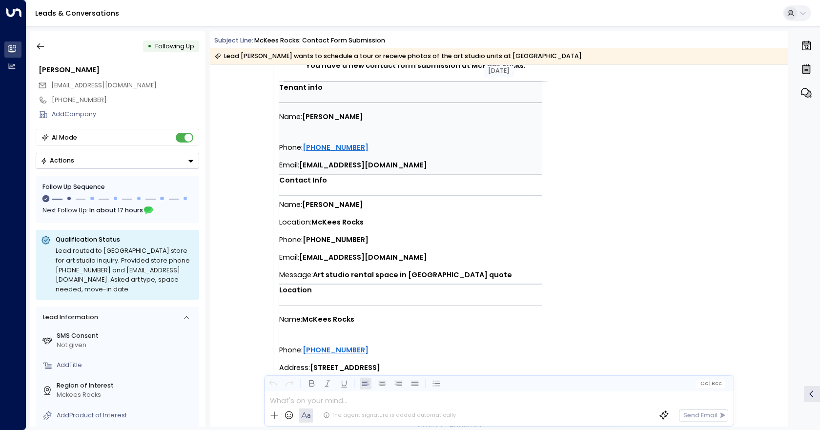
scroll to position [195, 0]
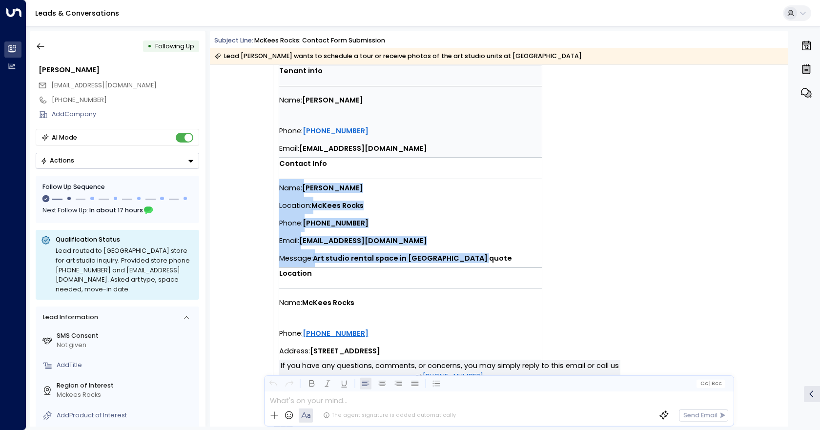
drag, startPoint x: 506, startPoint y: 252, endPoint x: 278, endPoint y: 184, distance: 237.5
click at [279, 184] on div "Name: [PERSON_NAME] Location: [GEOGRAPHIC_DATA] Phone: [PHONE_NUMBER] Email: [E…" at bounding box center [410, 223] width 263 height 88
copy div "Name: [PERSON_NAME] Location: [GEOGRAPHIC_DATA] Phone: [PHONE_NUMBER] Email: [E…"
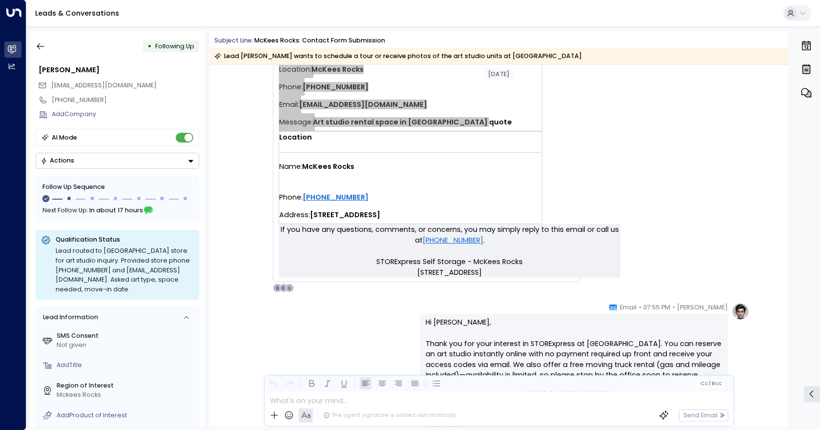
scroll to position [439, 0]
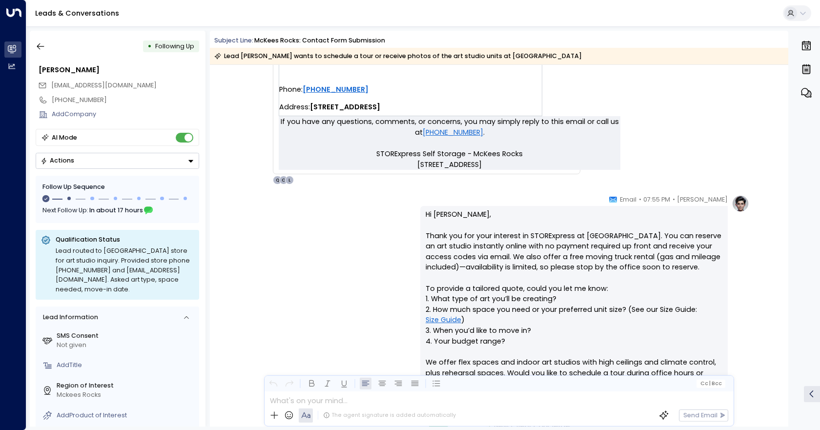
click at [189, 161] on icon "Button group with a nested menu" at bounding box center [190, 161] width 7 height 7
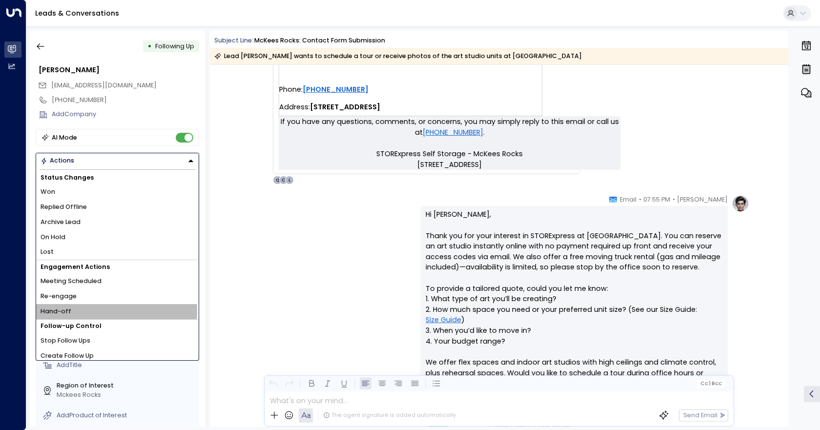
click at [53, 310] on span "Hand-off" at bounding box center [56, 311] width 31 height 9
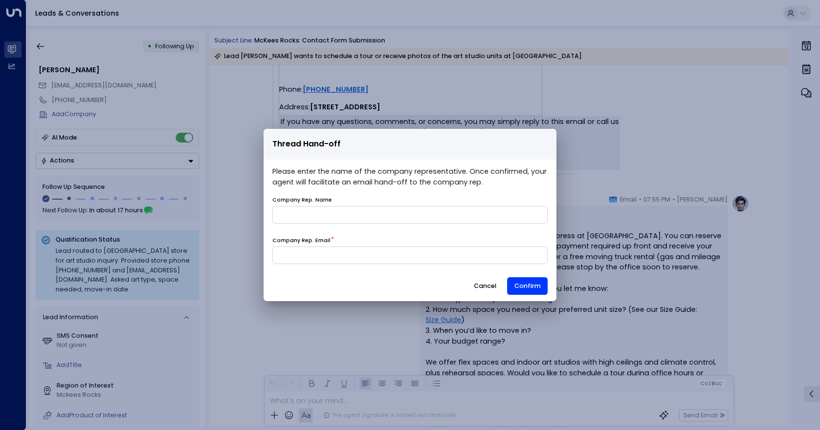
click at [445, 199] on div "Company Rep. Name" at bounding box center [409, 200] width 275 height 8
click at [440, 210] on input "name" at bounding box center [409, 215] width 275 height 18
type input "*******"
click at [334, 261] on input at bounding box center [409, 255] width 275 height 18
type input "**********"
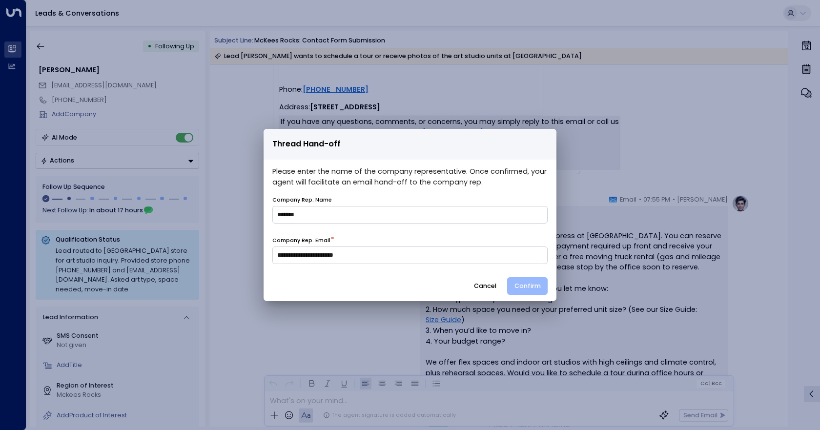
click at [520, 289] on button "Confirm" at bounding box center [527, 286] width 41 height 18
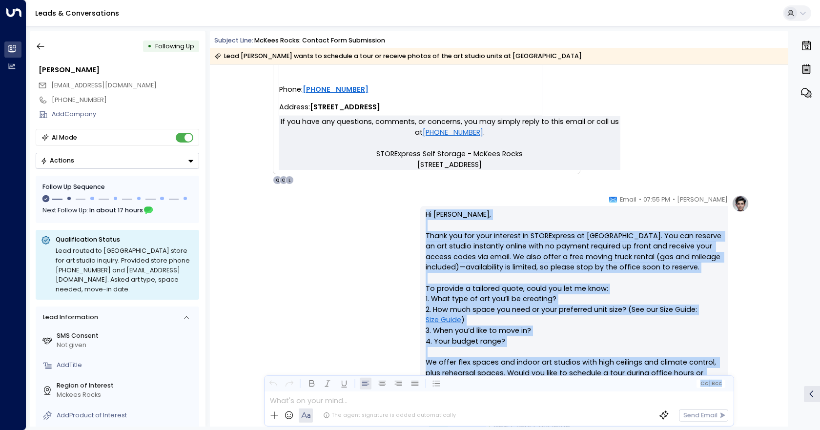
drag, startPoint x: 422, startPoint y: 212, endPoint x: 491, endPoint y: 396, distance: 196.2
click at [491, 399] on div "Subject Line: McKees Rocks: Contact Form Submission Lead [PERSON_NAME] wants to…" at bounding box center [499, 229] width 578 height 396
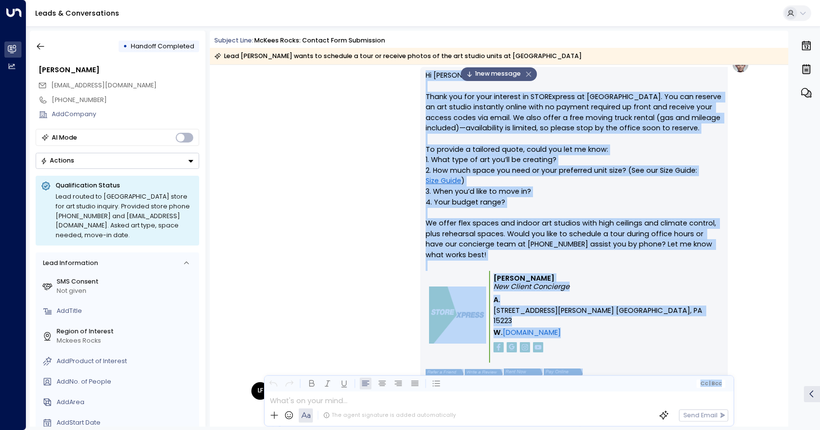
scroll to position [537, 0]
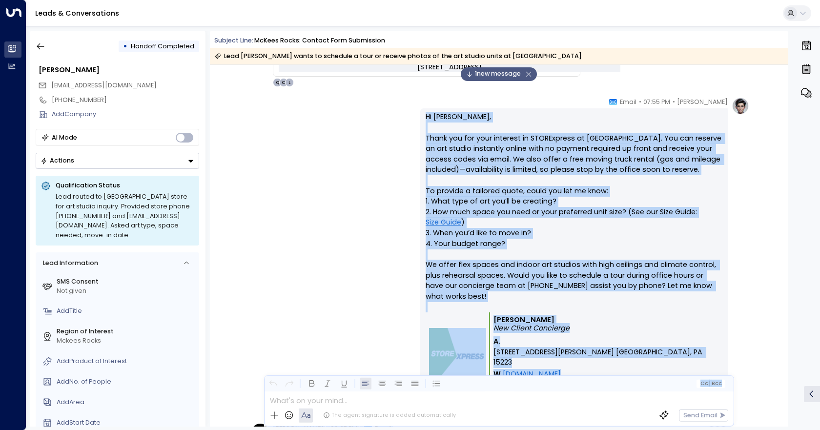
click at [601, 307] on p "Hi [PERSON_NAME], Thank you for your interest in STORExpress at [GEOGRAPHIC_DAT…" at bounding box center [574, 212] width 297 height 201
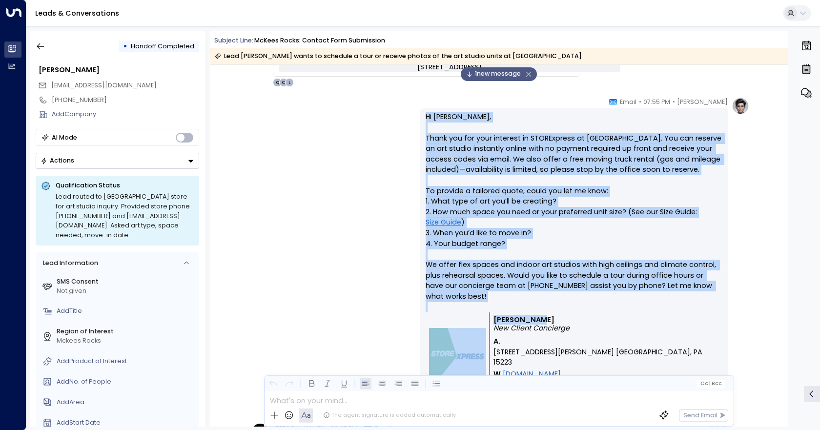
drag, startPoint x: 577, startPoint y: 326, endPoint x: 425, endPoint y: 115, distance: 260.8
click at [426, 115] on div "Hi [PERSON_NAME], Thank you for your interest in STORExpress at [GEOGRAPHIC_DAT…" at bounding box center [574, 266] width 297 height 308
drag, startPoint x: 533, startPoint y: 264, endPoint x: 538, endPoint y: 271, distance: 9.2
click at [533, 264] on p "Hi [PERSON_NAME], Thank you for your interest in STORExpress at [GEOGRAPHIC_DAT…" at bounding box center [574, 212] width 297 height 201
drag, startPoint x: 576, startPoint y: 329, endPoint x: 423, endPoint y: 115, distance: 263.1
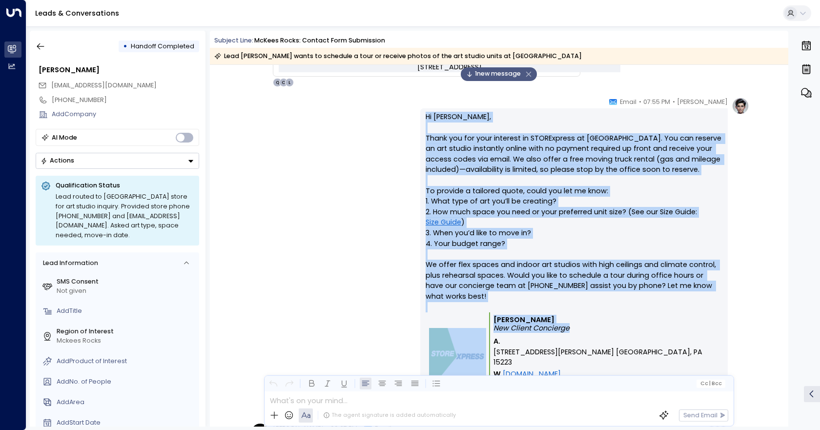
click at [423, 115] on div "Hi [PERSON_NAME], Thank you for your interest in STORExpress at [GEOGRAPHIC_DAT…" at bounding box center [573, 265] width 307 height 315
copy div "Hi [PERSON_NAME], Thank you for your interest in STORExpress at [GEOGRAPHIC_DAT…"
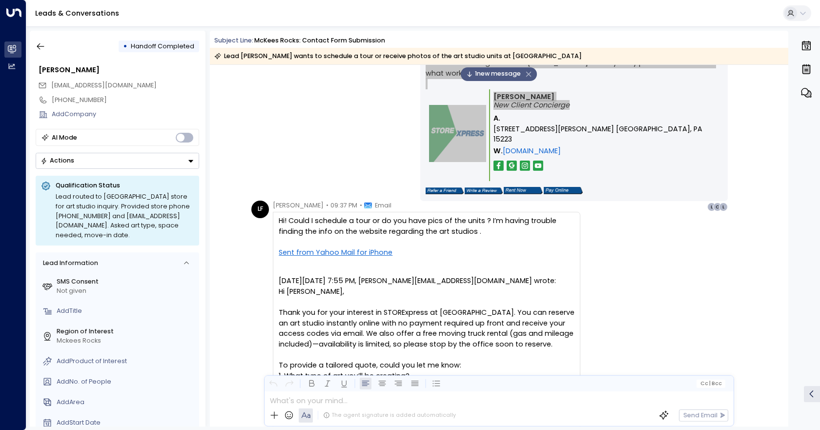
scroll to position [781, 0]
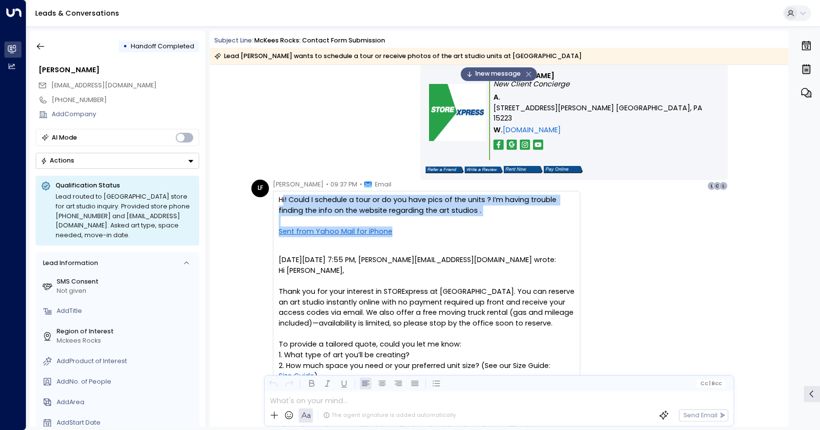
drag, startPoint x: 405, startPoint y: 243, endPoint x: 278, endPoint y: 208, distance: 131.2
click at [279, 208] on div "Hi! Could I schedule a tour or do you have pics of the units ? I’m having troub…" at bounding box center [427, 384] width 296 height 379
copy div "Hi! Could I schedule a tour or do you have pics of the units ? I’m having troub…"
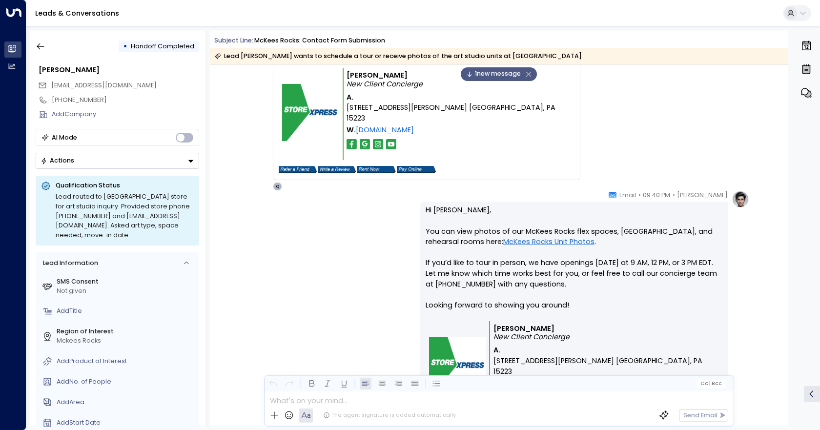
scroll to position [1269, 0]
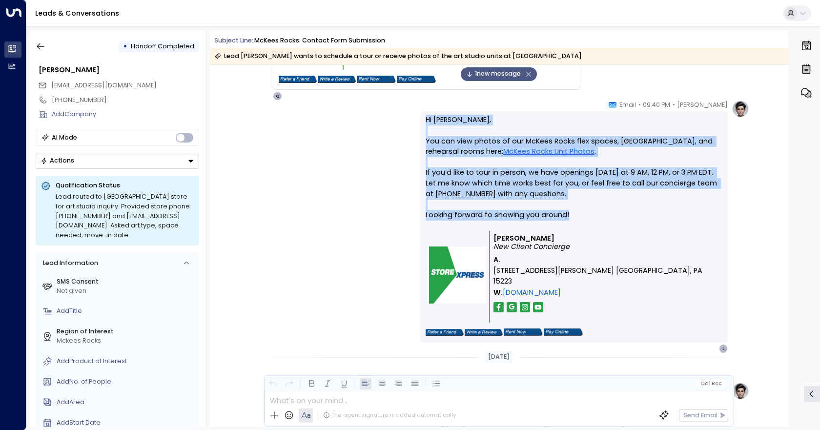
drag, startPoint x: 604, startPoint y: 215, endPoint x: 419, endPoint y: 114, distance: 210.8
click at [420, 114] on div "Hi [PERSON_NAME], You can view photos of our McKees Rocks flex spaces, art stud…" at bounding box center [573, 226] width 307 height 231
copy p "Hi [PERSON_NAME], You can view photos of our McKees Rocks flex spaces, art stud…"
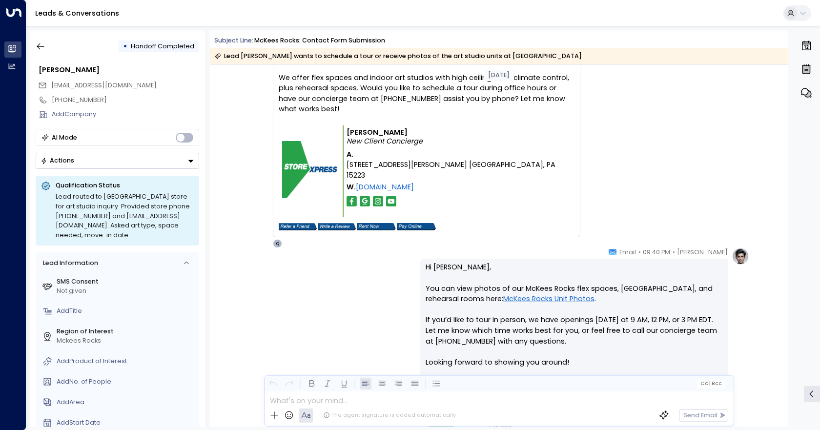
scroll to position [1171, 0]
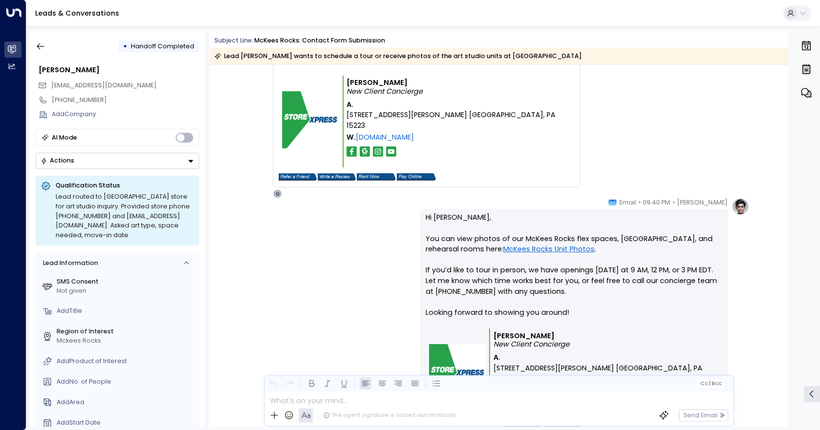
click at [503, 251] on link "McKees Rocks Unit Photos" at bounding box center [548, 249] width 91 height 11
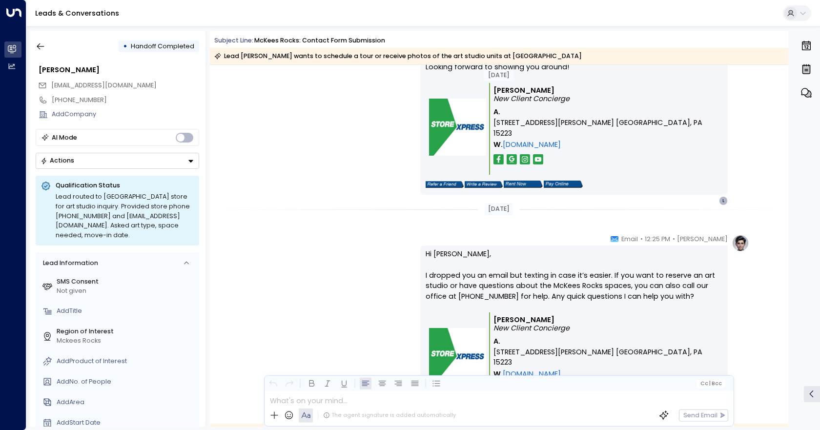
scroll to position [1420, 0]
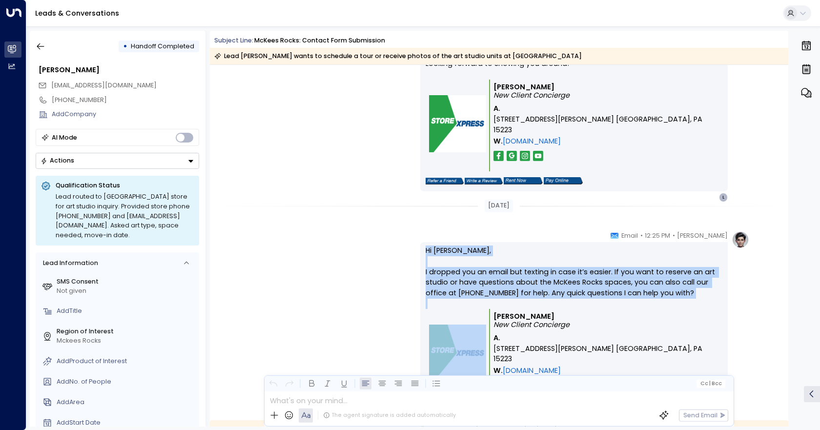
drag, startPoint x: 402, startPoint y: 244, endPoint x: 556, endPoint y: 329, distance: 176.1
click at [556, 329] on div "Quinn Ellis • 12:25 PM • Email Hi Lindsay, I dropped you an email but texting i…" at bounding box center [498, 331] width 501 height 201
copy div "Hi Lindsay, I dropped you an email but texting in case it’s easier. If you want…"
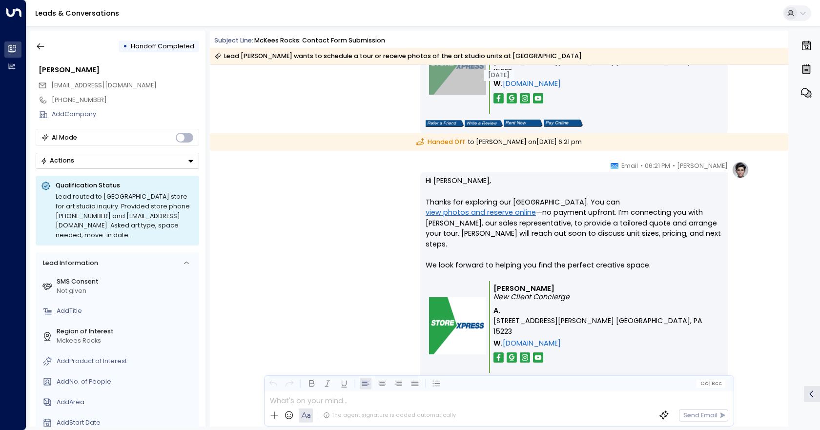
scroll to position [1762, 0]
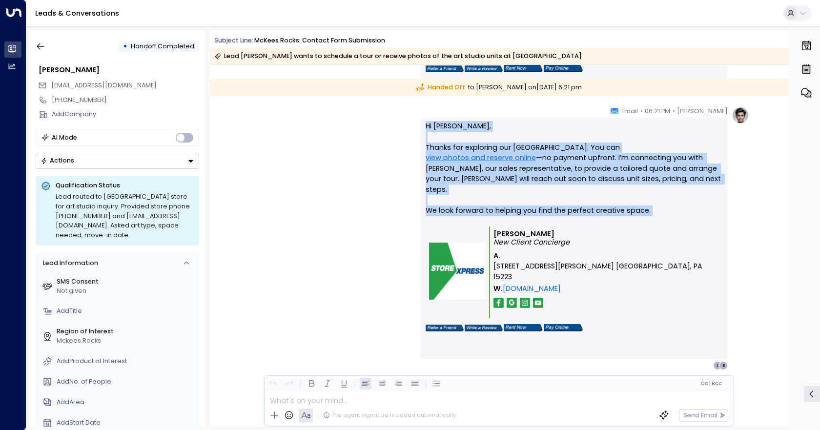
drag, startPoint x: 424, startPoint y: 127, endPoint x: 683, endPoint y: 206, distance: 271.4
click at [683, 206] on div "Hi Lindsay, Thanks for exploring our McKees Rocks art studios. You can view pho…" at bounding box center [573, 239] width 307 height 242
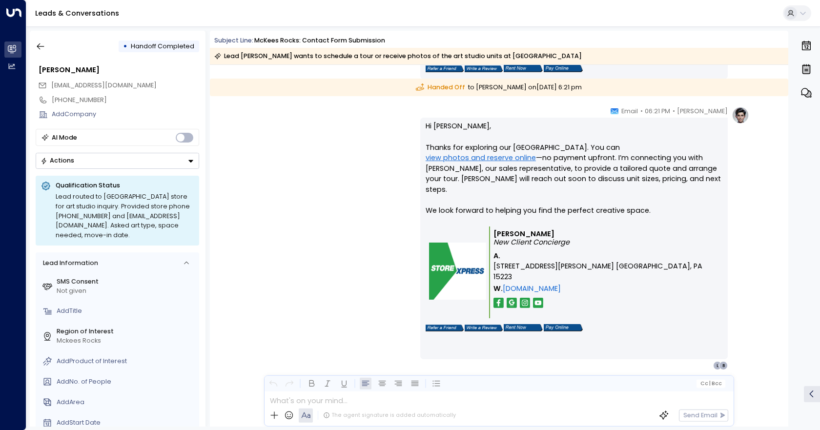
click at [582, 230] on p "[PERSON_NAME] New Client Concierge" at bounding box center [606, 238] width 226 height 17
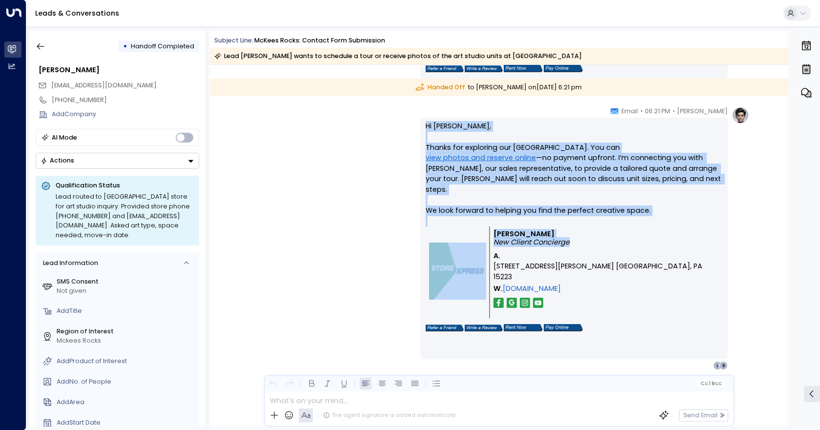
drag, startPoint x: 578, startPoint y: 232, endPoint x: 395, endPoint y: 107, distance: 221.3
click at [395, 107] on div "Quinn Ellis • 06:21 PM • Email Hi Lindsay, Thanks for exploring our McKees Rock…" at bounding box center [498, 238] width 501 height 264
drag, startPoint x: 453, startPoint y: 160, endPoint x: 391, endPoint y: 183, distance: 66.1
click at [389, 183] on div "Quinn Ellis • 06:21 PM • Email Hi Lindsay, Thanks for exploring our McKees Rock…" at bounding box center [498, 238] width 501 height 264
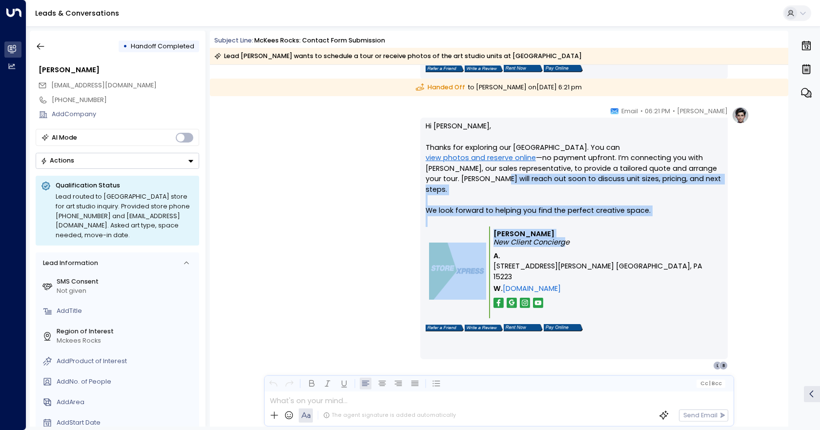
drag, startPoint x: 564, startPoint y: 228, endPoint x: 481, endPoint y: 180, distance: 96.0
click at [480, 180] on div "Hi Lindsay, Thanks for exploring our McKees Rocks art studios. You can view pho…" at bounding box center [574, 238] width 297 height 235
click at [585, 230] on p "[PERSON_NAME] New Client Concierge" at bounding box center [606, 238] width 226 height 17
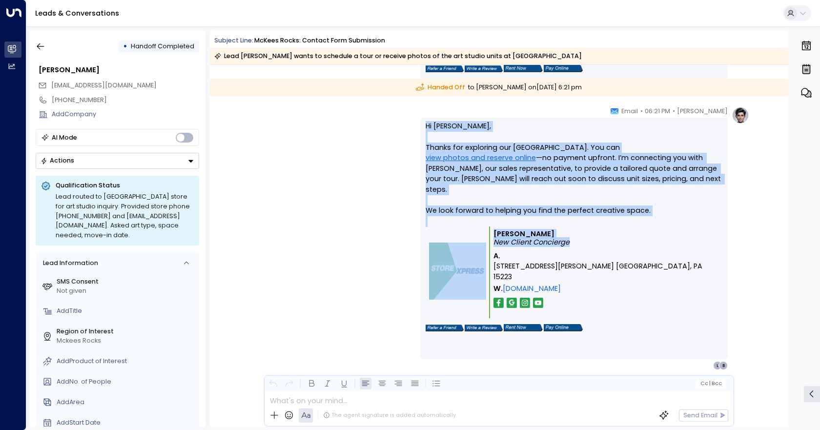
drag, startPoint x: 582, startPoint y: 231, endPoint x: 450, endPoint y: 135, distance: 163.4
click at [417, 126] on div "Quinn Ellis • 06:21 PM • Email Hi Lindsay, Thanks for exploring our McKees Rock…" at bounding box center [498, 238] width 501 height 264
copy div "Hi Lindsay, Thanks for exploring our McKees Rocks art studios. You can view pho…"
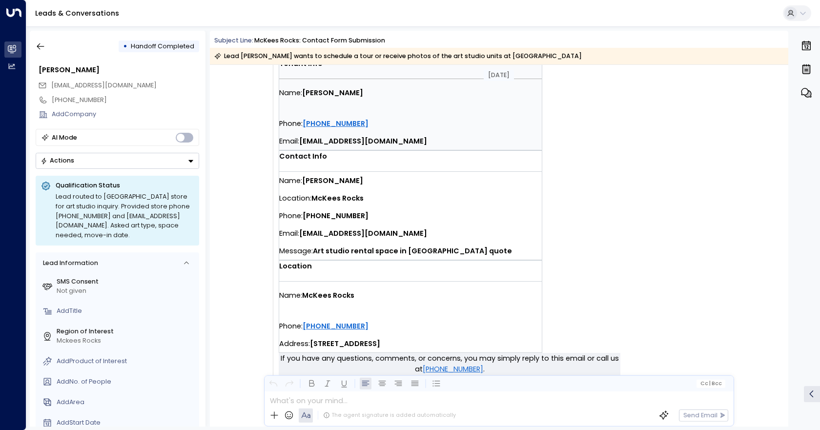
scroll to position [151, 0]
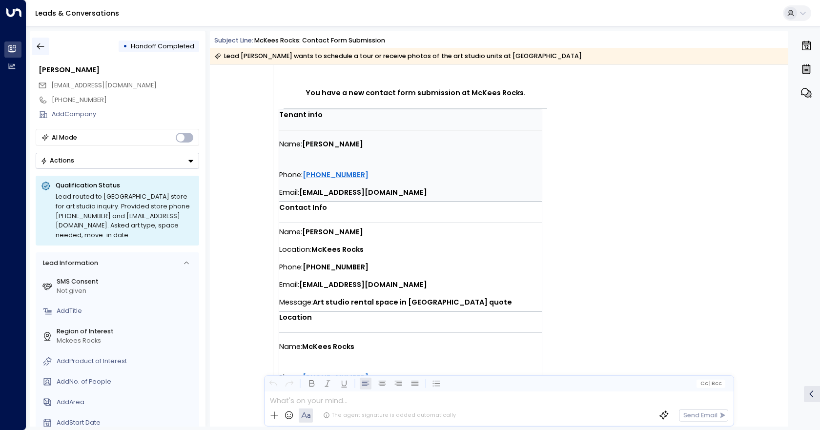
click at [41, 44] on icon "button" at bounding box center [41, 46] width 10 height 10
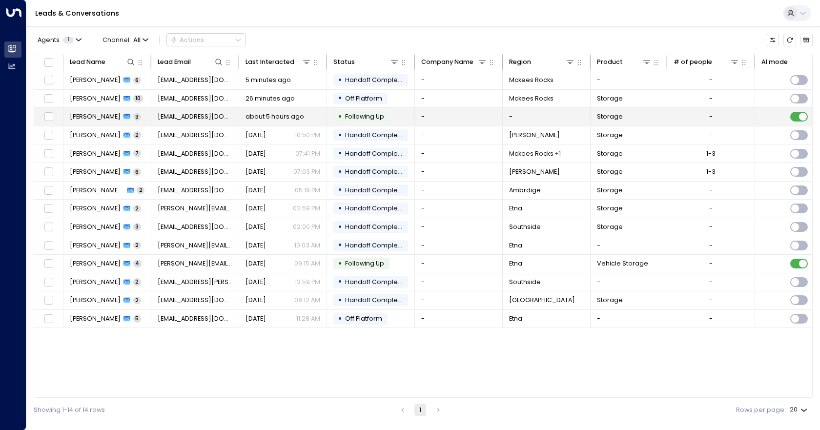
click at [445, 118] on td "-" at bounding box center [459, 117] width 88 height 18
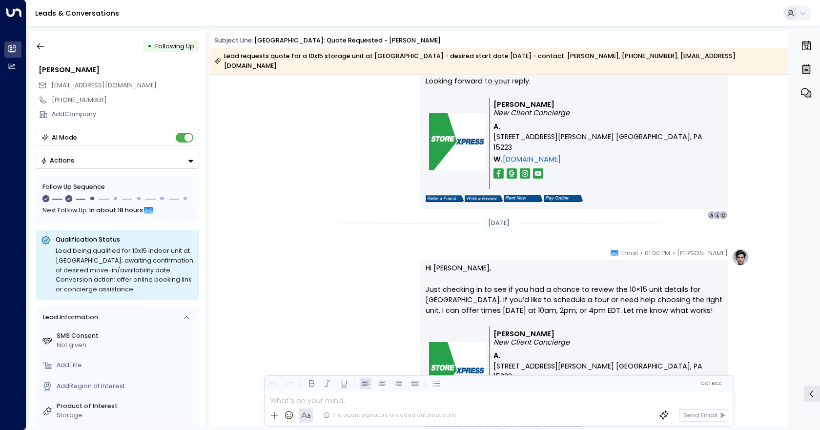
scroll to position [839, 0]
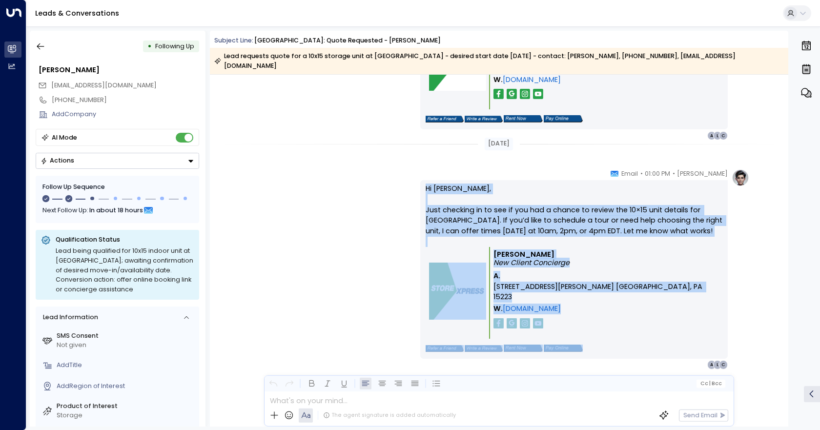
drag, startPoint x: 424, startPoint y: 179, endPoint x: 655, endPoint y: 316, distance: 268.1
click at [655, 316] on div "Hi Amanda, Just checking in to see if you had a chance to review the 10×15 unit…" at bounding box center [574, 269] width 297 height 171
copy div "Hi Amanda, Just checking in to see if you had a chance to review the 10×15 unit…"
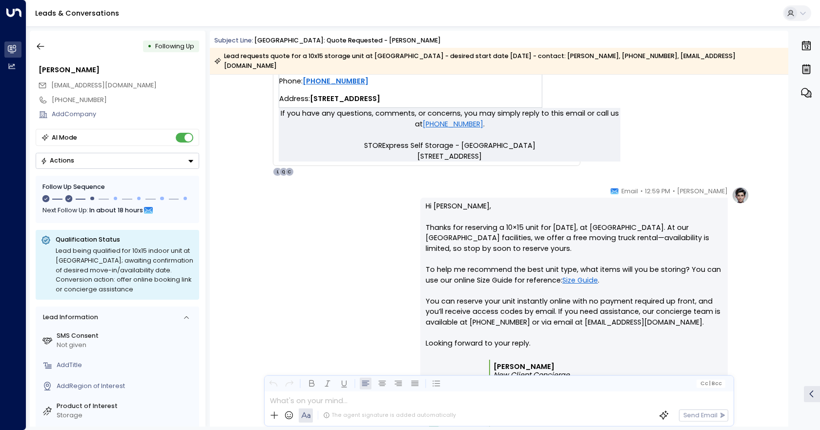
scroll to position [546, 0]
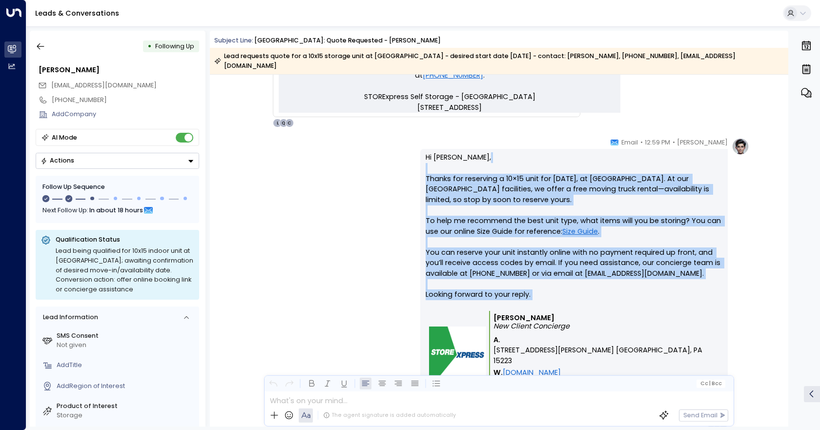
drag, startPoint x: 544, startPoint y: 292, endPoint x: 459, endPoint y: 164, distance: 153.5
click at [458, 159] on p "Hi Amanda, Thanks for reserving a 10×15 unit for Monday, August 25, 2025, at So…" at bounding box center [574, 231] width 297 height 158
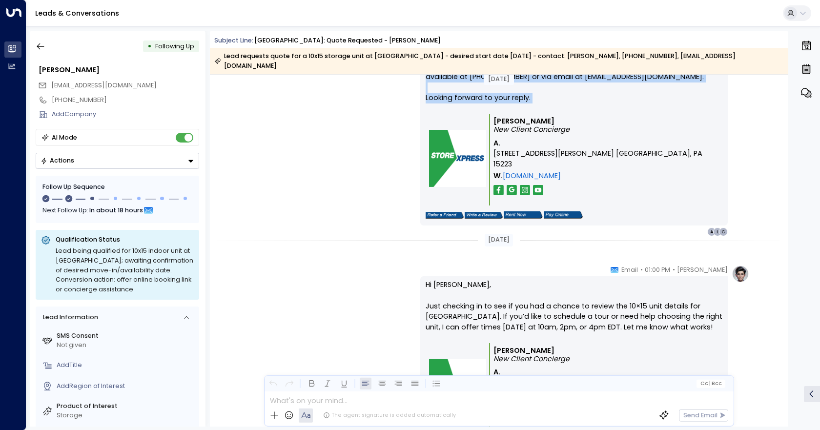
scroll to position [839, 0]
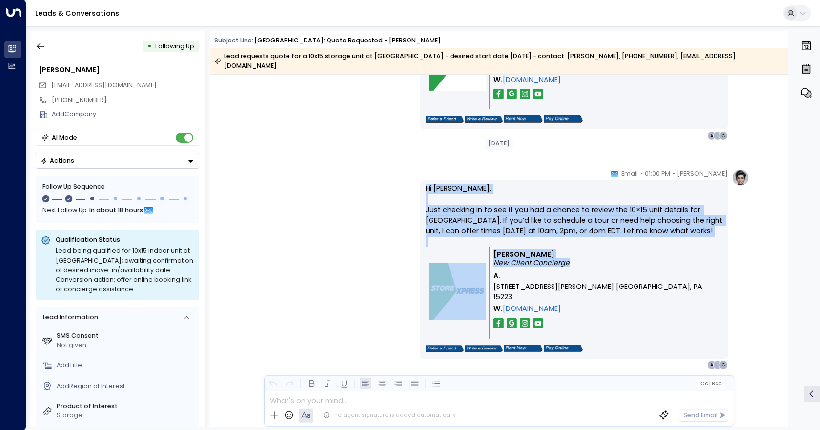
drag, startPoint x: 593, startPoint y: 254, endPoint x: 416, endPoint y: 173, distance: 195.5
click at [416, 173] on div "Quinn Ellis • 01:00 PM • Email Hi Amanda, Just checking in to see if you had a …" at bounding box center [498, 269] width 501 height 201
copy div "Hi Amanda, Just checking in to see if you had a chance to review the 10×15 unit…"
click at [41, 48] on icon "button" at bounding box center [41, 46] width 10 height 10
